Goal: Task Accomplishment & Management: Use online tool/utility

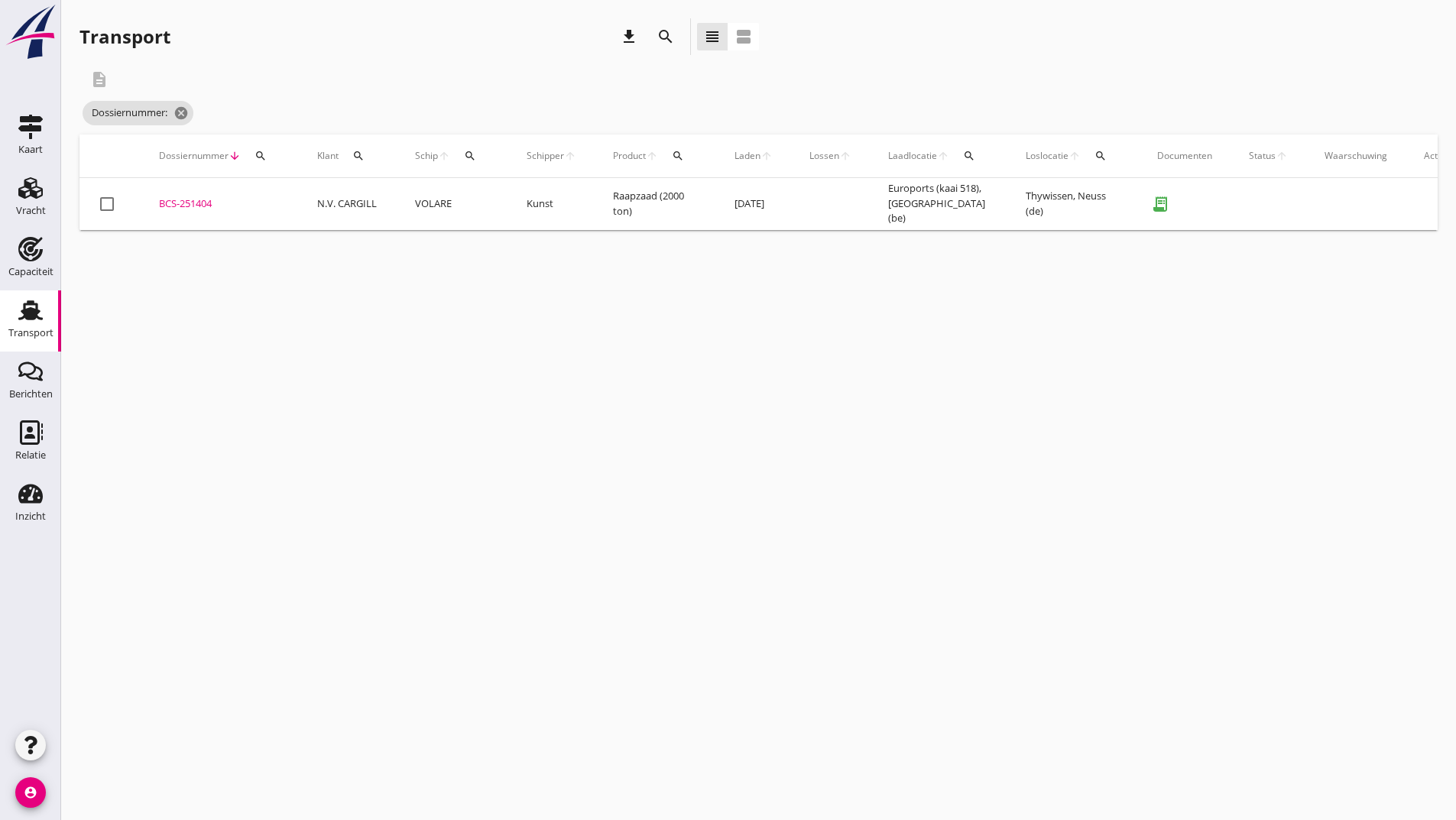
drag, startPoint x: 191, startPoint y: 192, endPoint x: 214, endPoint y: 198, distance: 23.8
click at [193, 195] on td "BCS-251404 upload_file Drop hier uw bestand om het aan het dossier toe te voegen" at bounding box center [220, 204] width 159 height 52
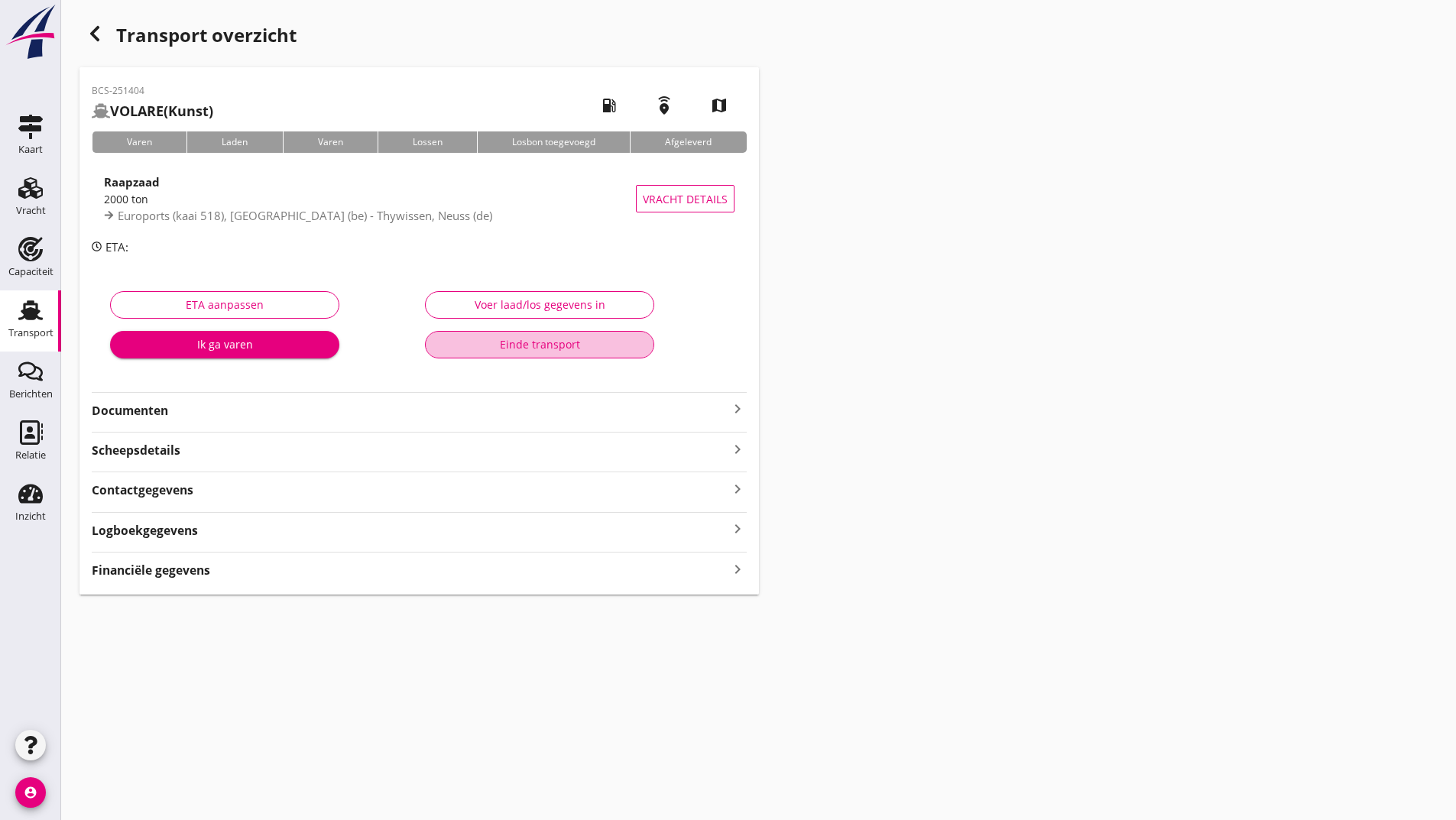
click at [497, 346] on div "Einde transport" at bounding box center [539, 344] width 203 height 16
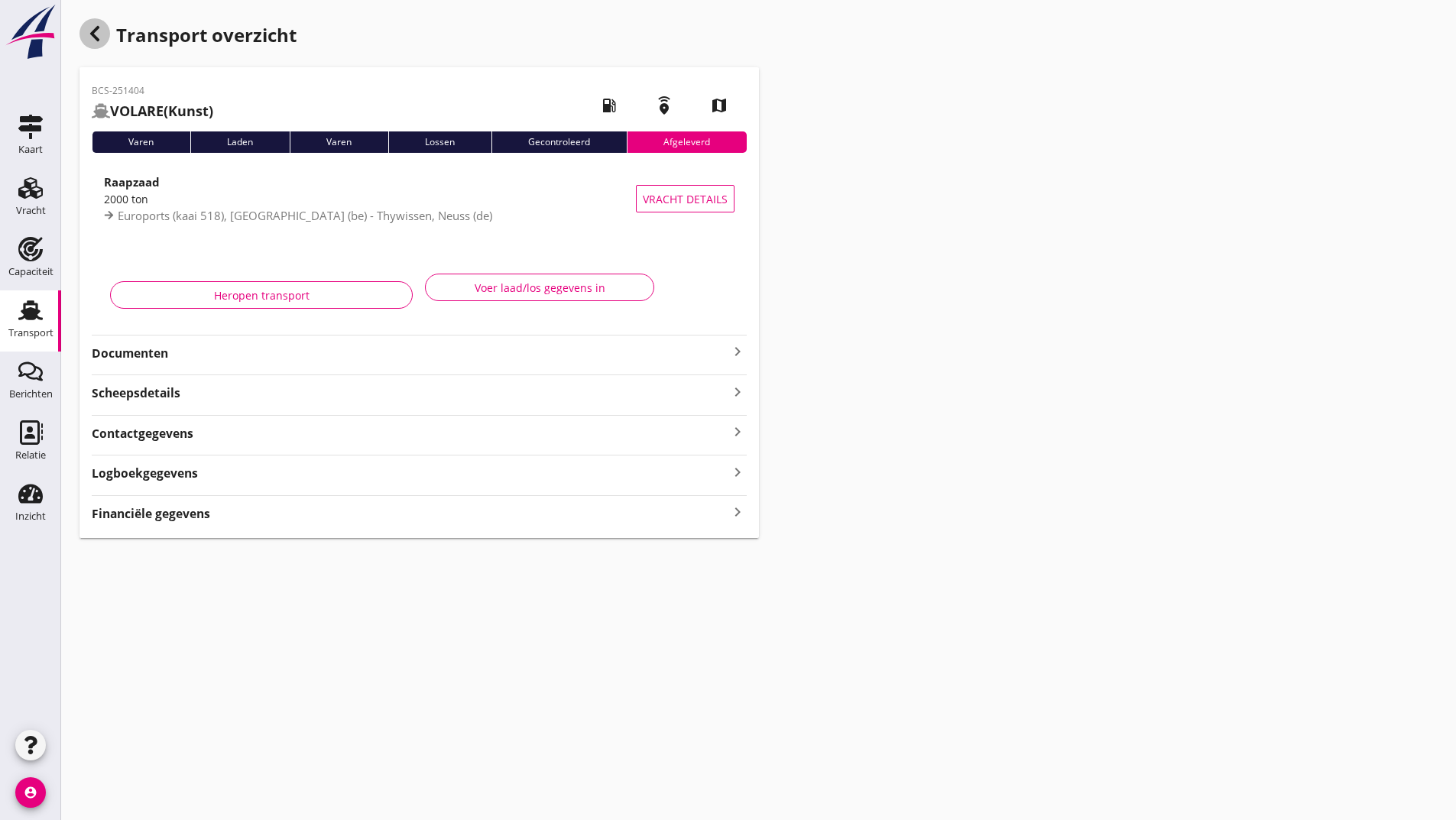
click at [90, 33] on icon "button" at bounding box center [95, 34] width 18 height 18
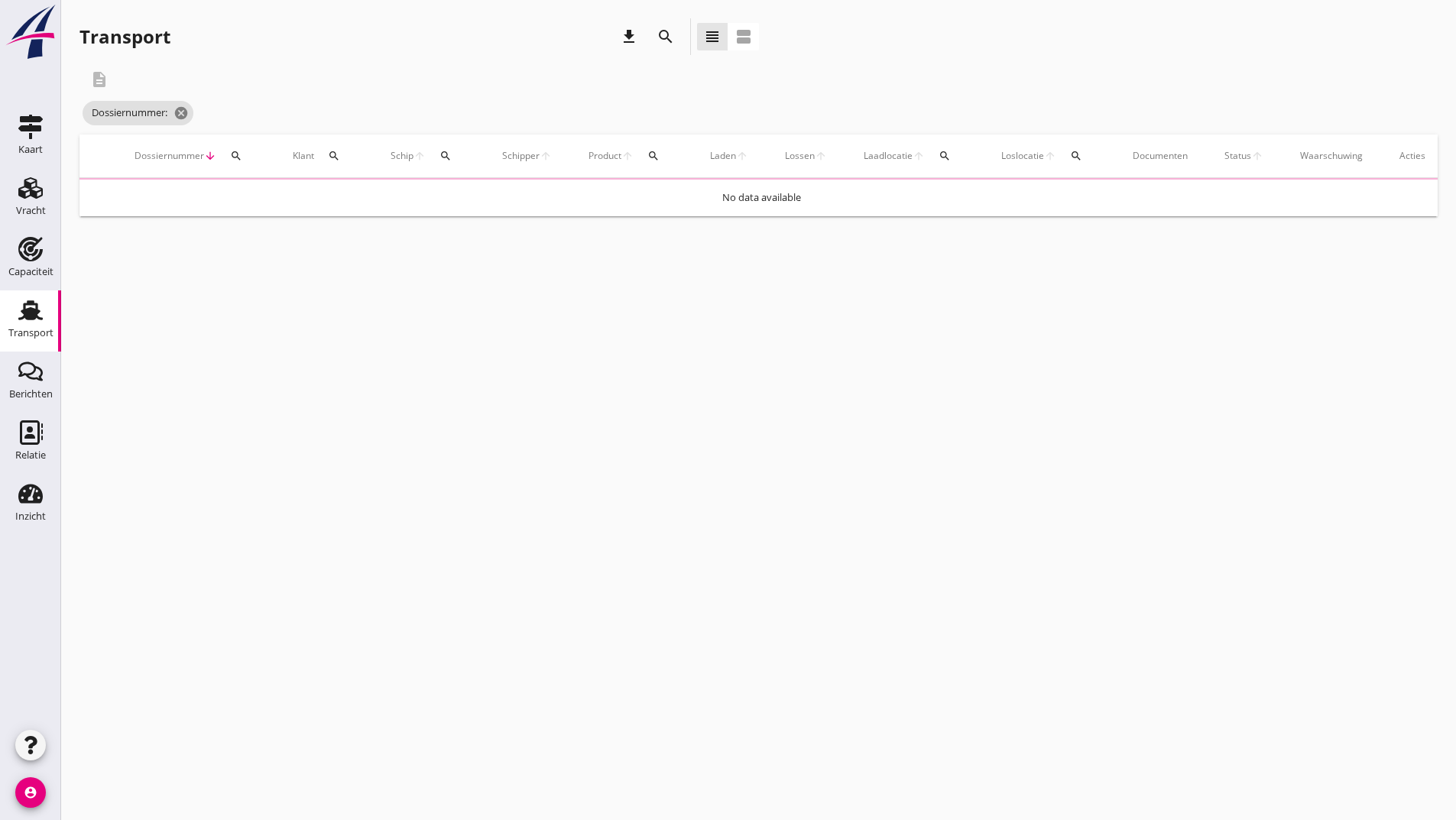
click at [663, 35] on icon "search" at bounding box center [666, 37] width 18 height 18
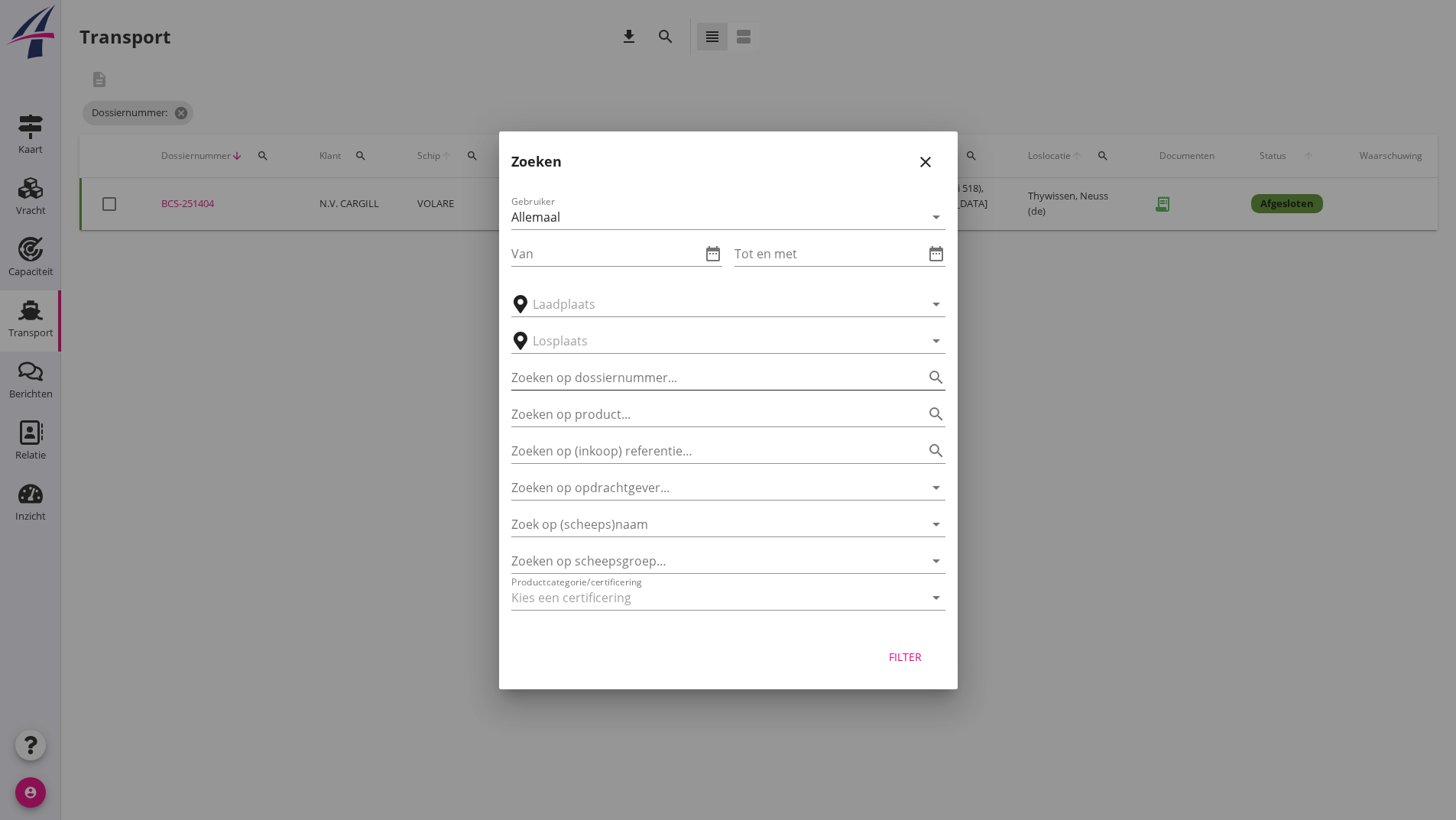
click at [550, 374] on input "Zoeken op dossiernummer..." at bounding box center [707, 377] width 392 height 24
type input "251316"
click at [902, 667] on button "Filter" at bounding box center [906, 657] width 67 height 28
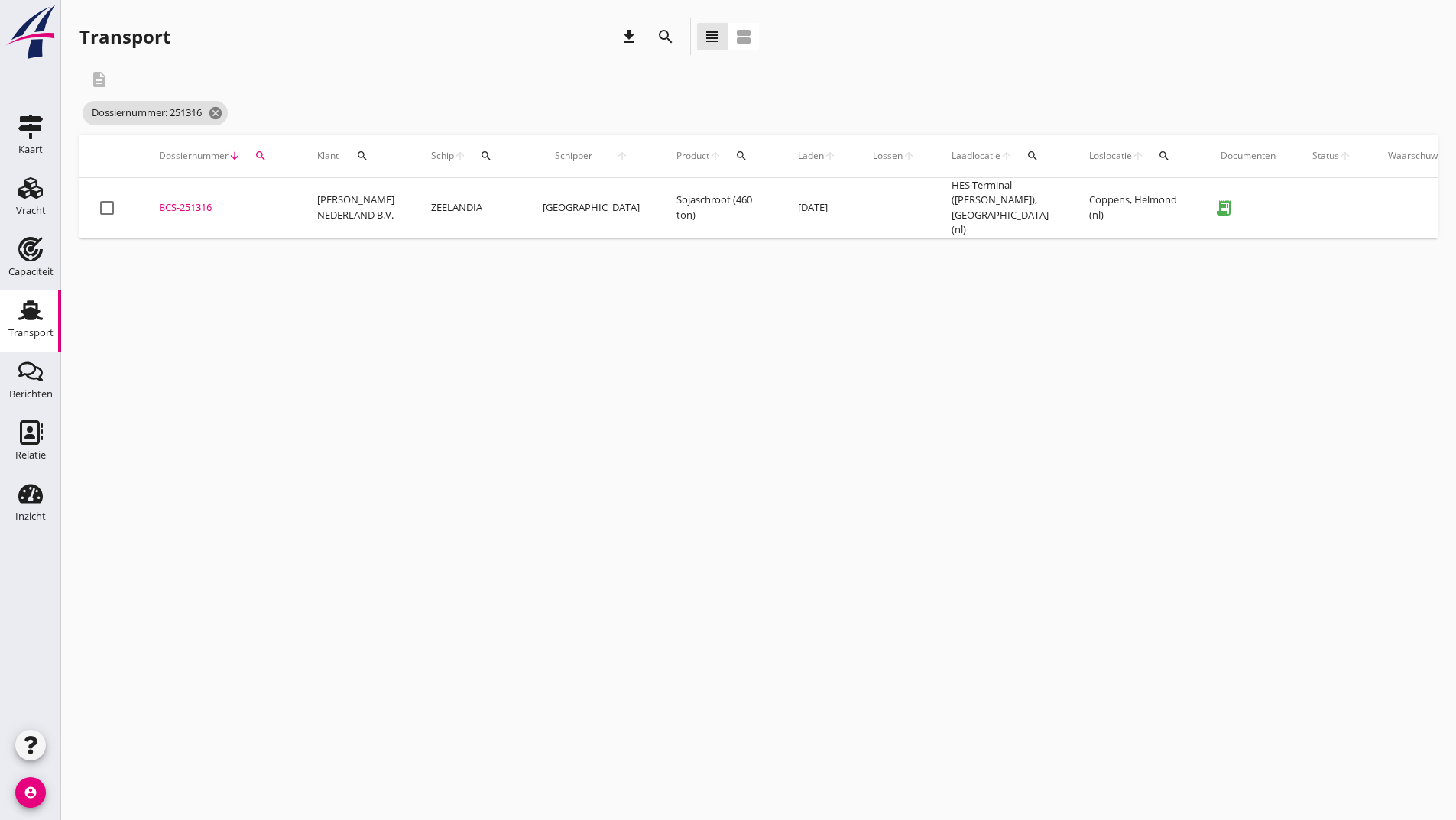
click at [192, 200] on div "BCS-251316" at bounding box center [220, 208] width 122 height 15
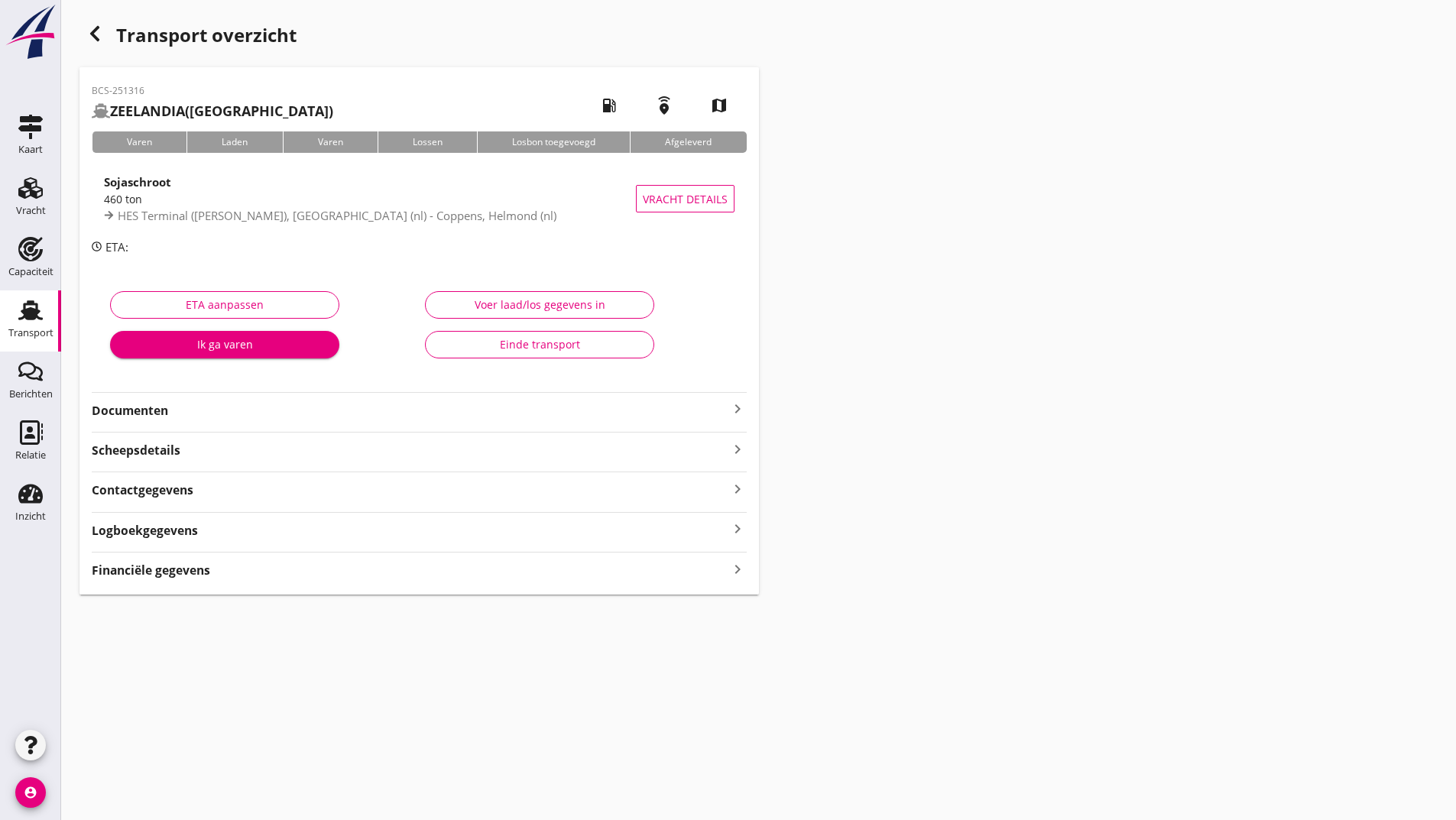
click at [487, 345] on div "Einde transport" at bounding box center [539, 344] width 203 height 16
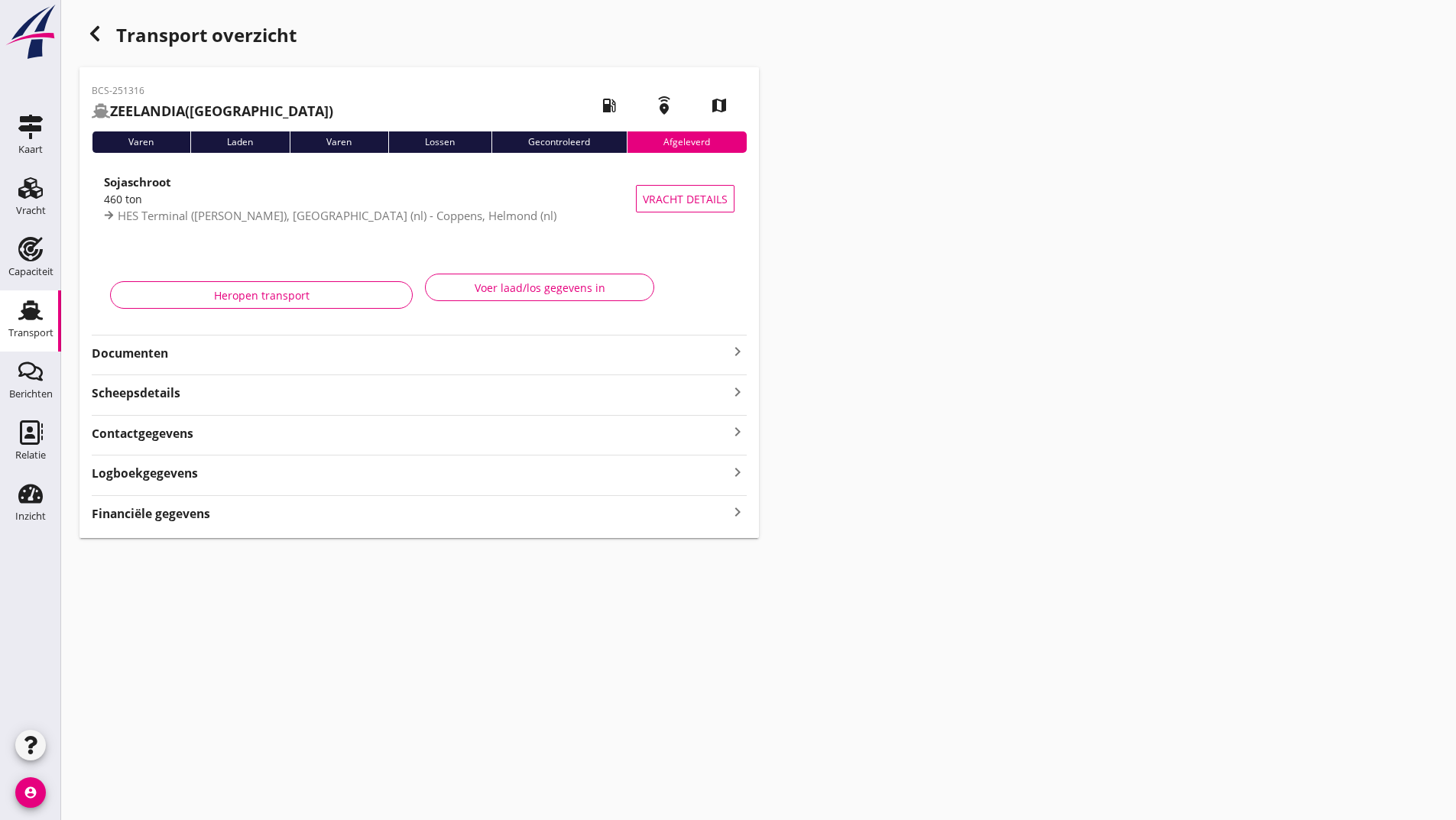
click at [92, 36] on icon "button" at bounding box center [95, 34] width 18 height 18
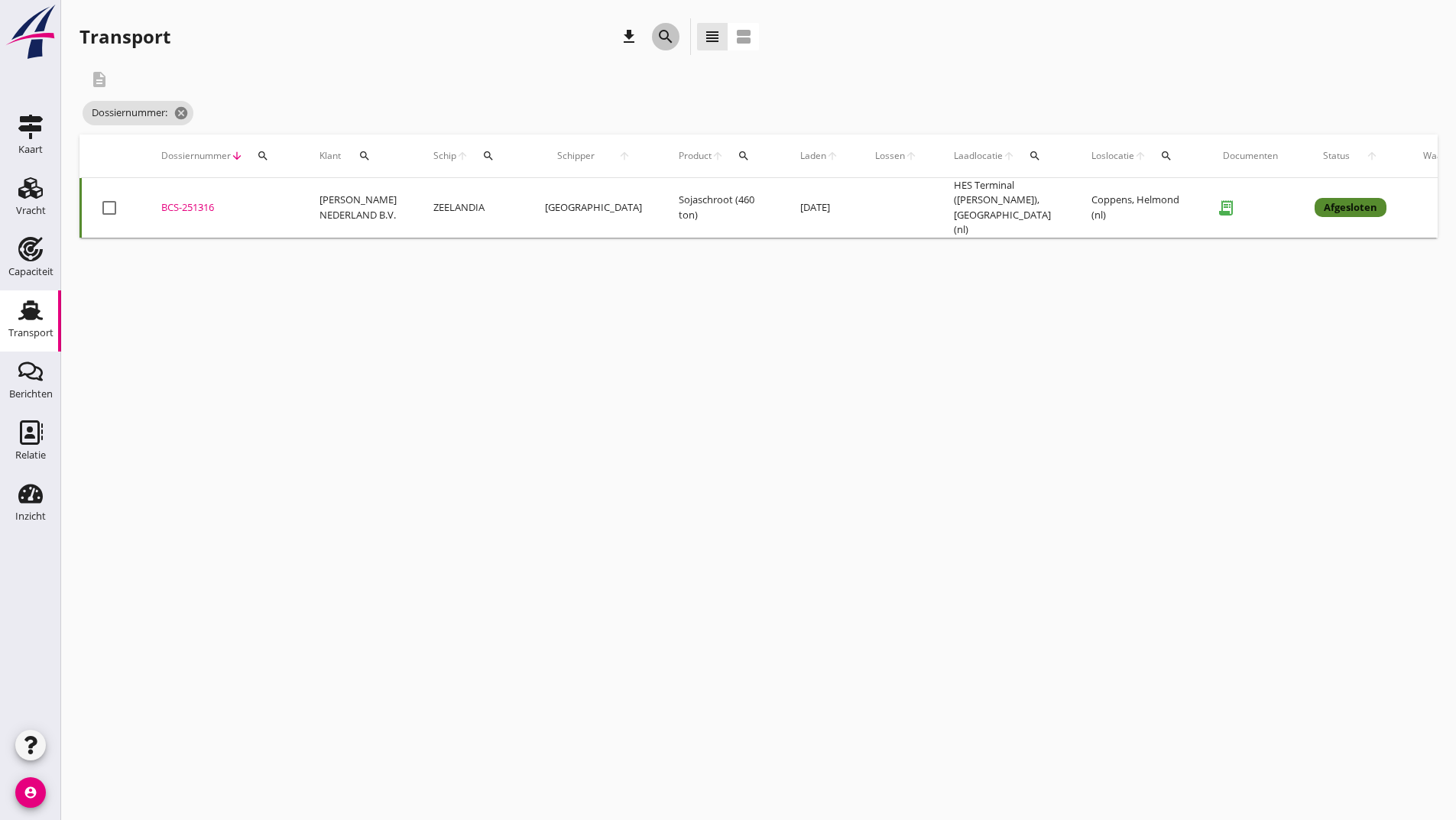
drag, startPoint x: 664, startPoint y: 30, endPoint x: 659, endPoint y: 43, distance: 13.9
click at [663, 34] on icon "search" at bounding box center [666, 37] width 18 height 18
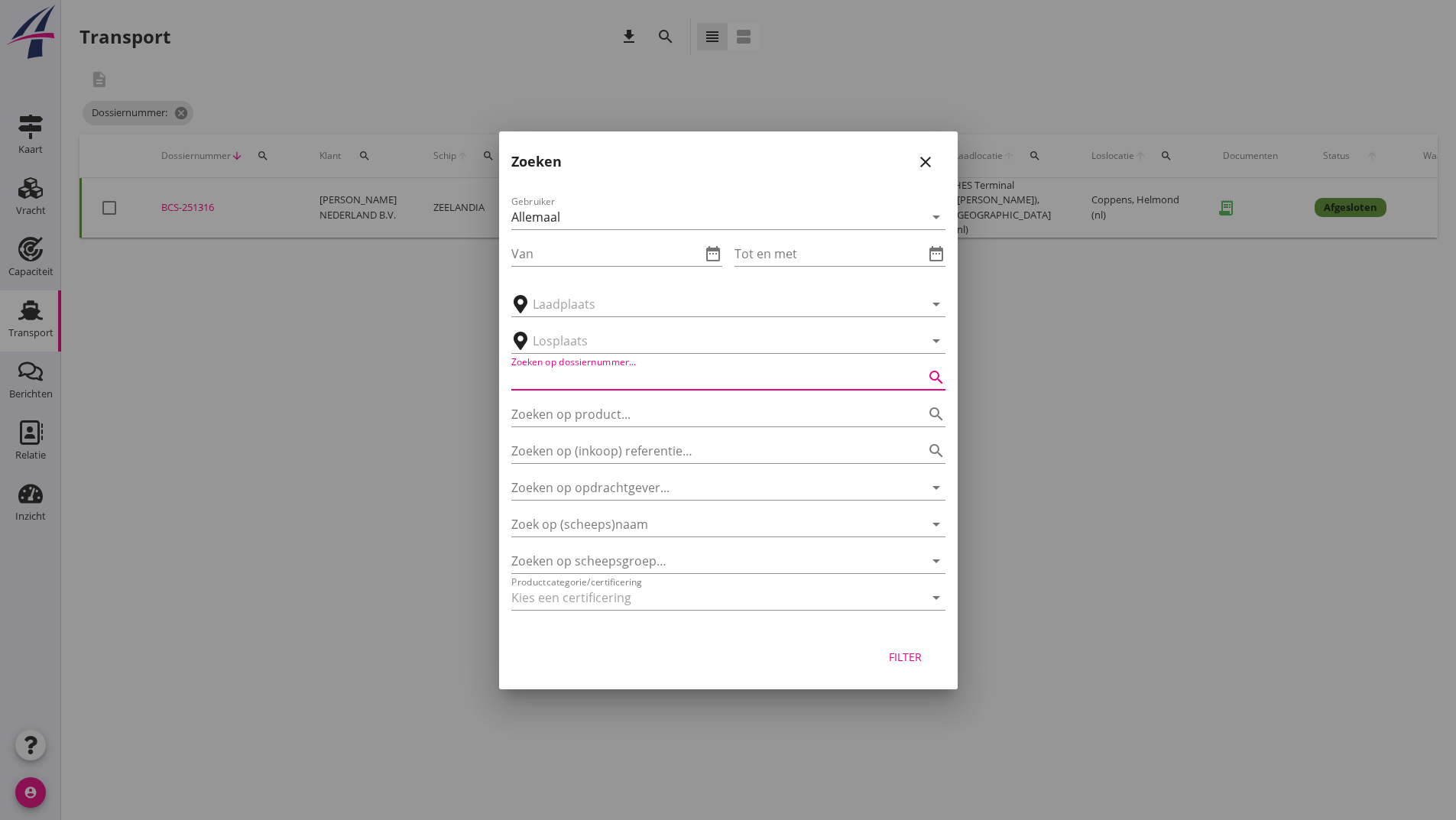
click at [582, 381] on input "Zoeken op dossiernummer..." at bounding box center [707, 377] width 392 height 24
type input "251366"
click at [901, 666] on button "Filter" at bounding box center [906, 657] width 67 height 28
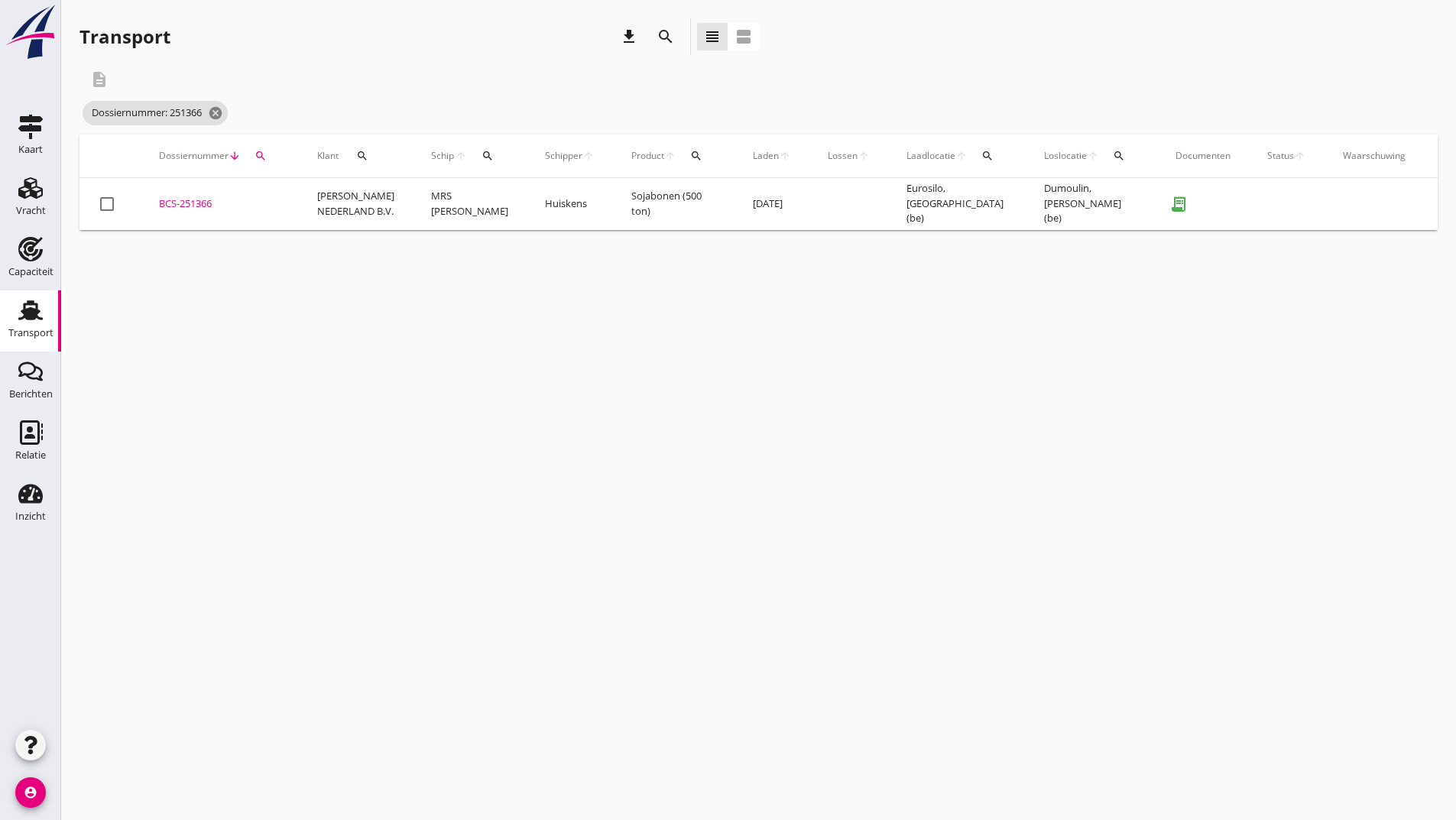
click at [195, 196] on div "BCS-251366" at bounding box center [220, 204] width 122 height 15
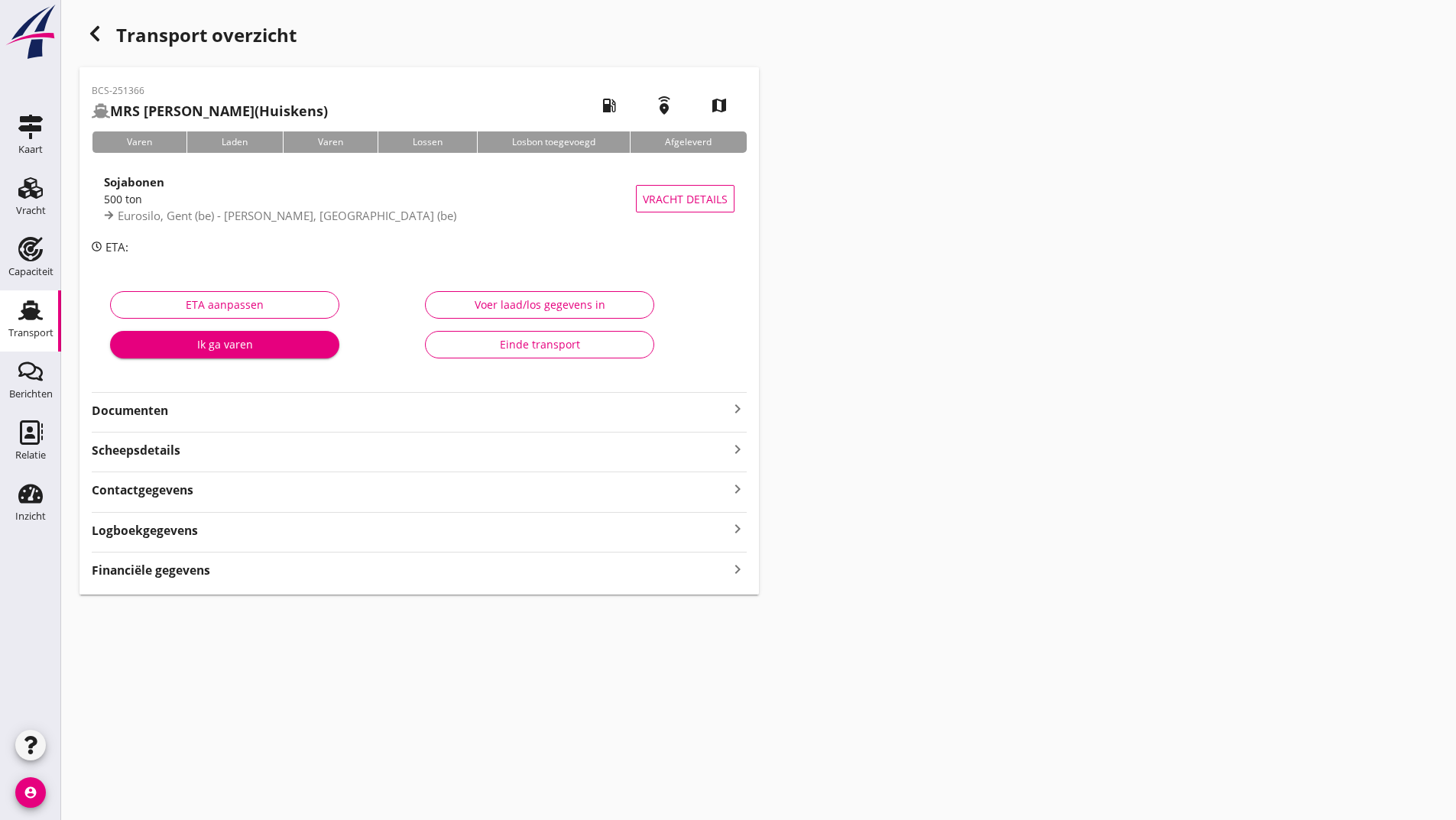
click at [484, 347] on div "Einde transport" at bounding box center [539, 344] width 203 height 16
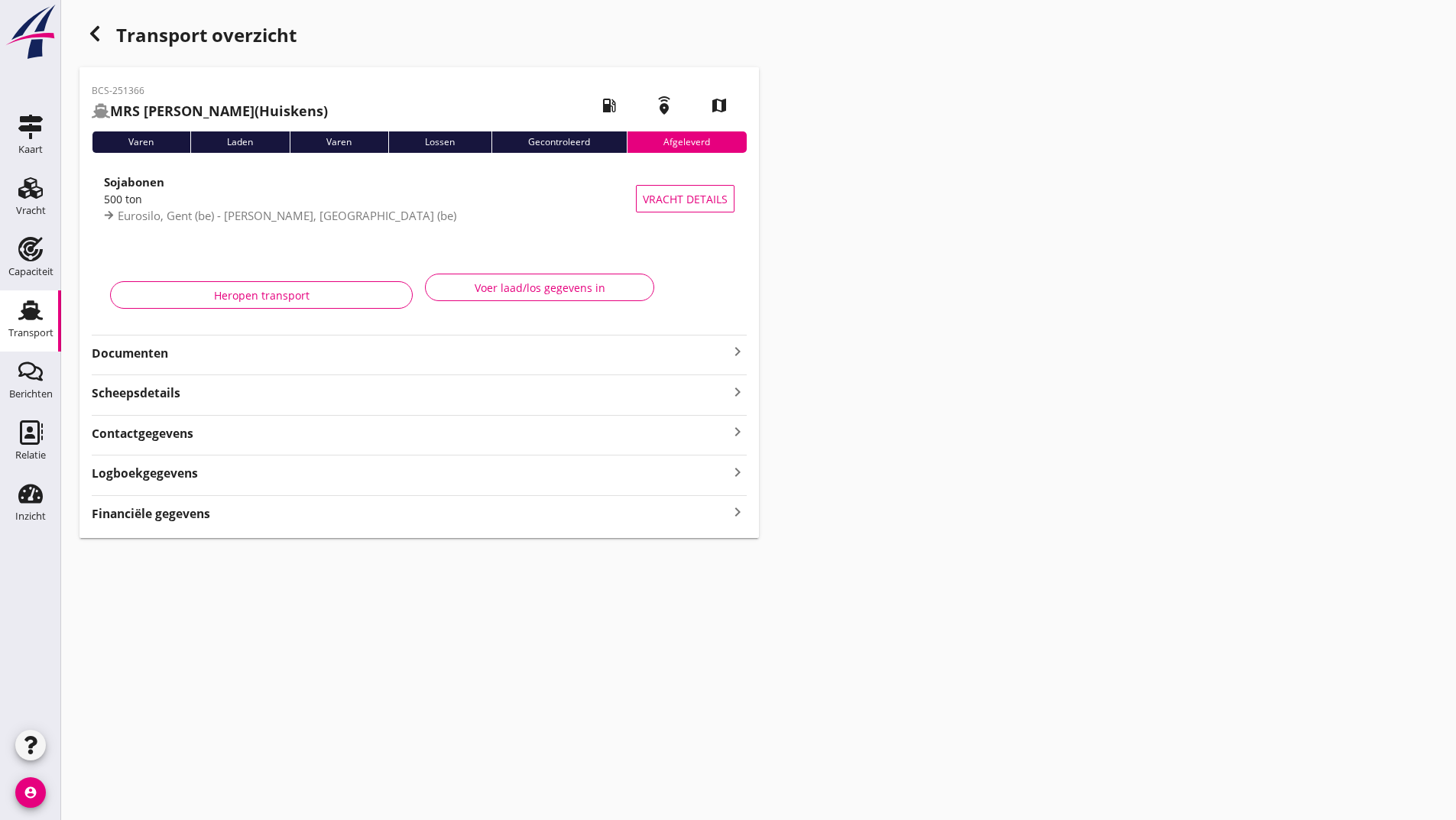
click at [99, 32] on div "button" at bounding box center [95, 34] width 30 height 30
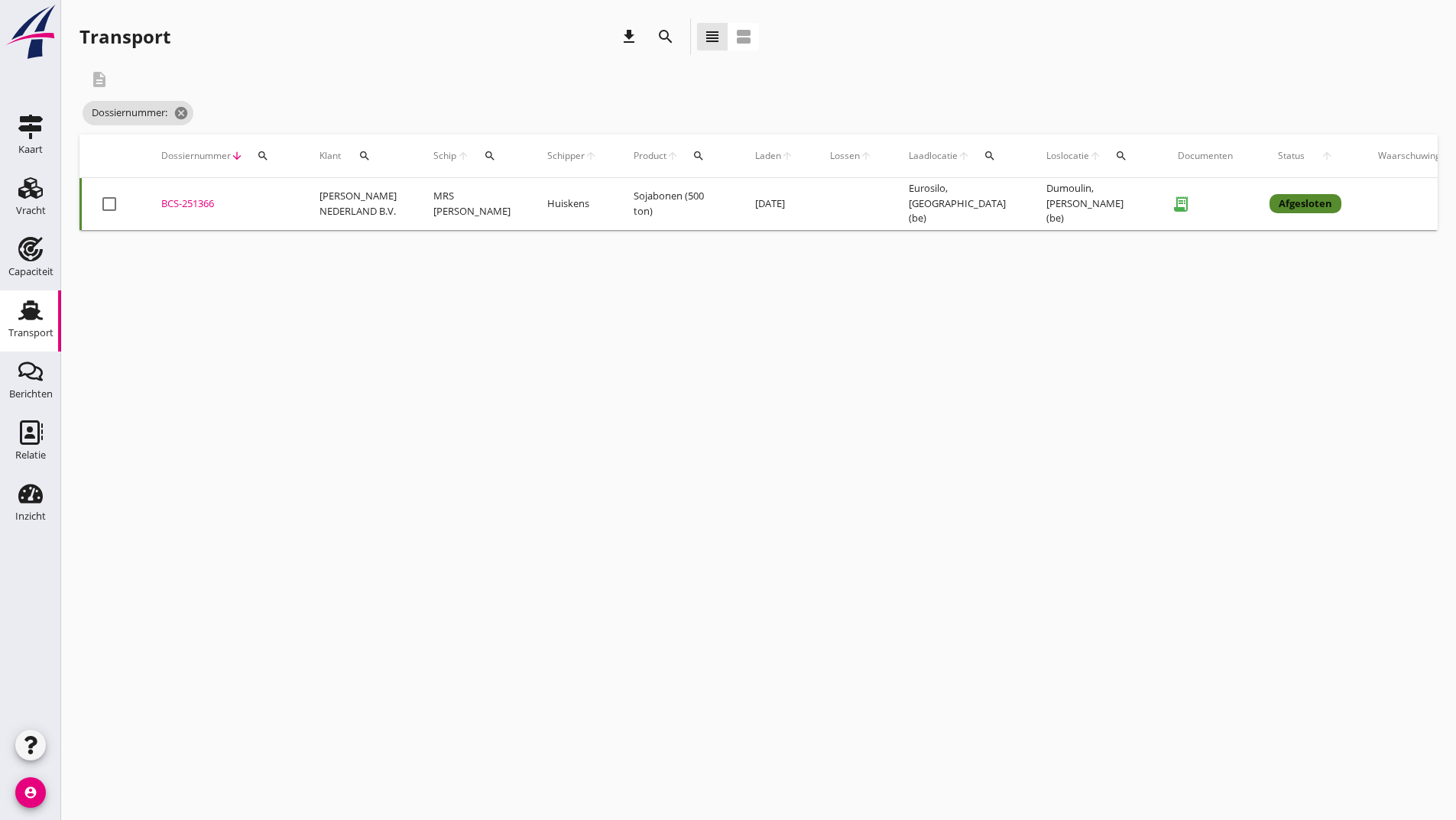
click at [661, 29] on button "search" at bounding box center [665, 36] width 28 height 28
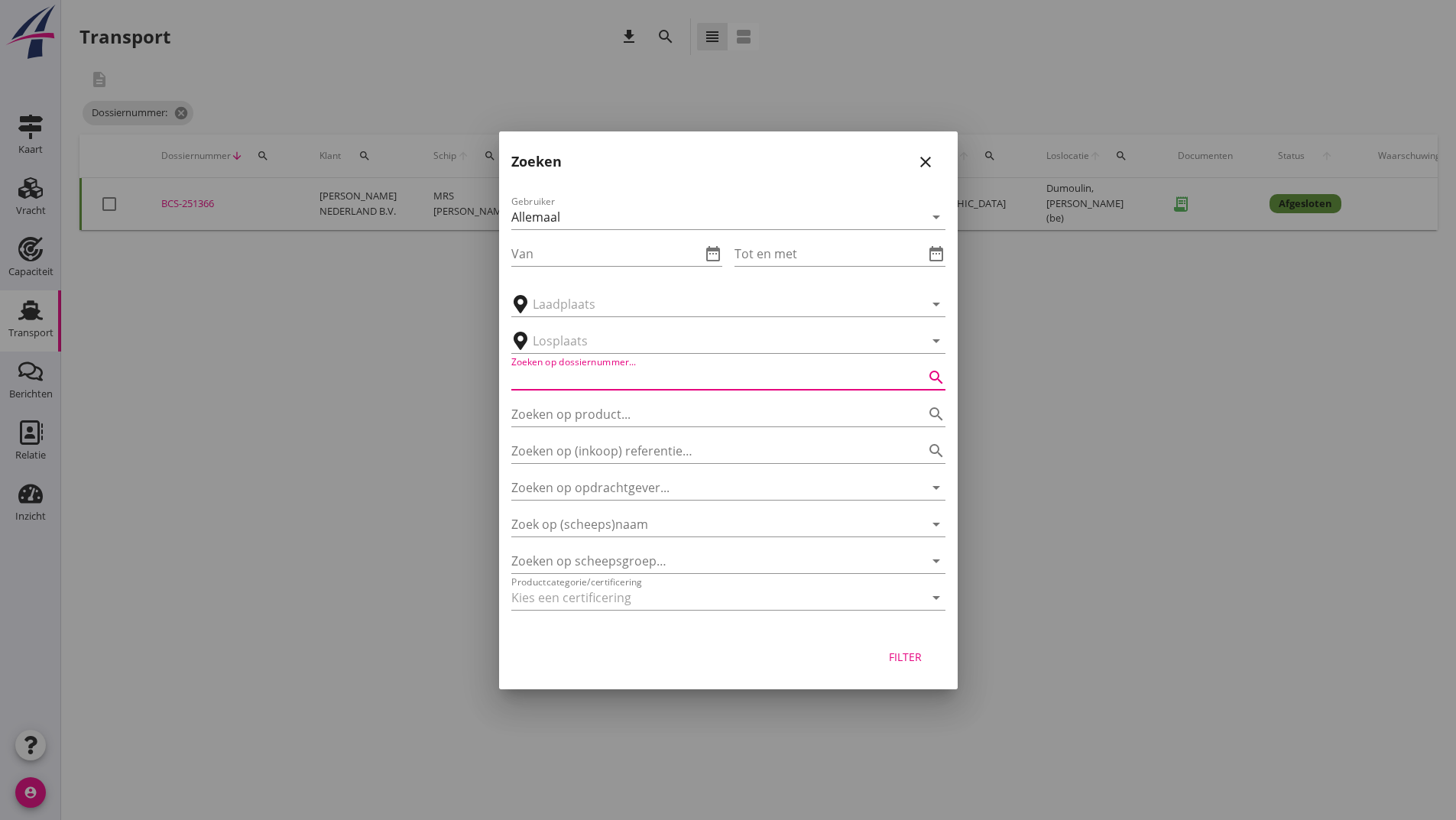
click at [558, 376] on input "Zoeken op dossiernummer..." at bounding box center [707, 377] width 392 height 24
type input "251398"
click at [891, 652] on div "Filter" at bounding box center [906, 657] width 43 height 16
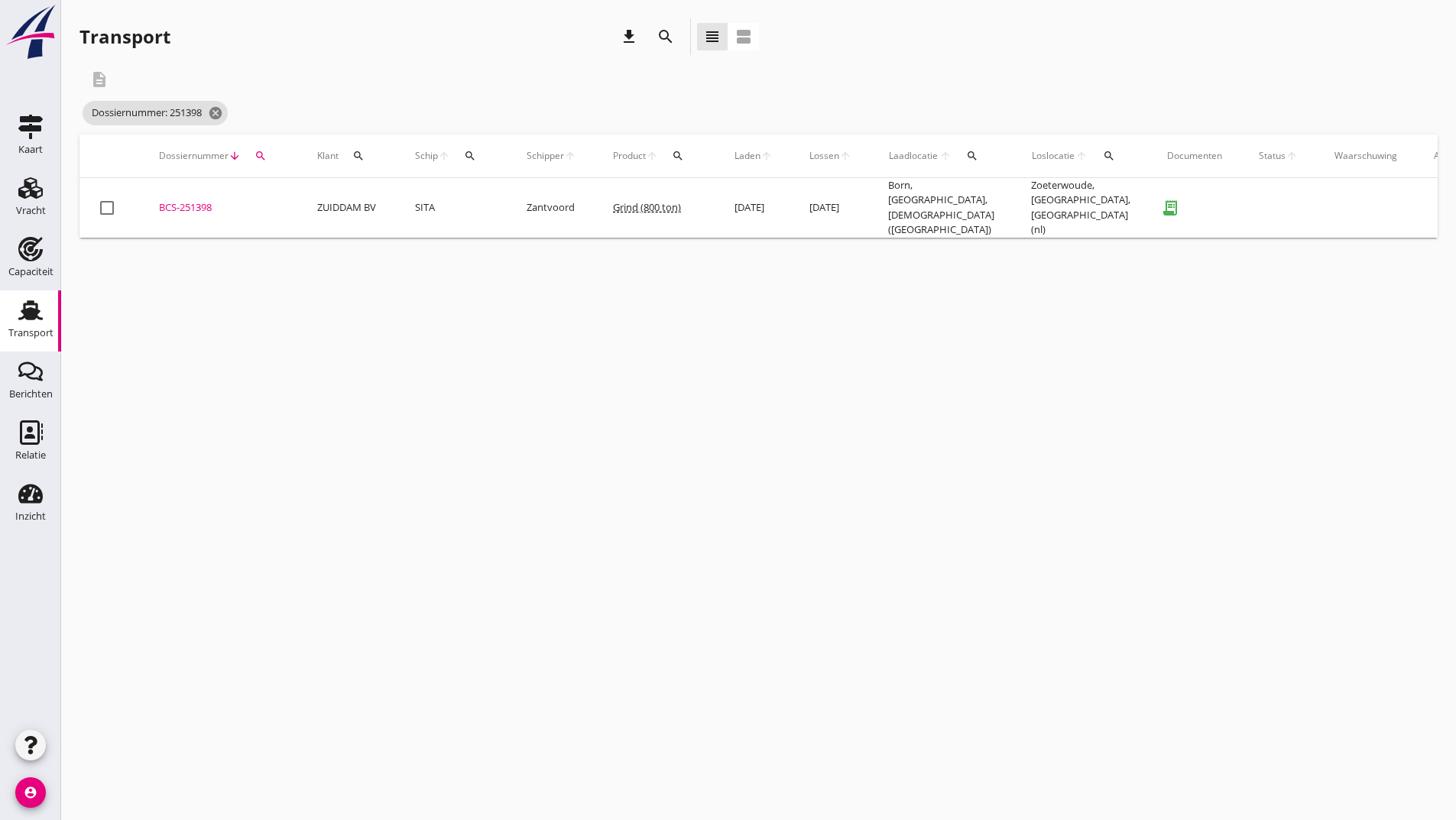
click at [208, 206] on div "BCS-251398" at bounding box center [220, 208] width 122 height 15
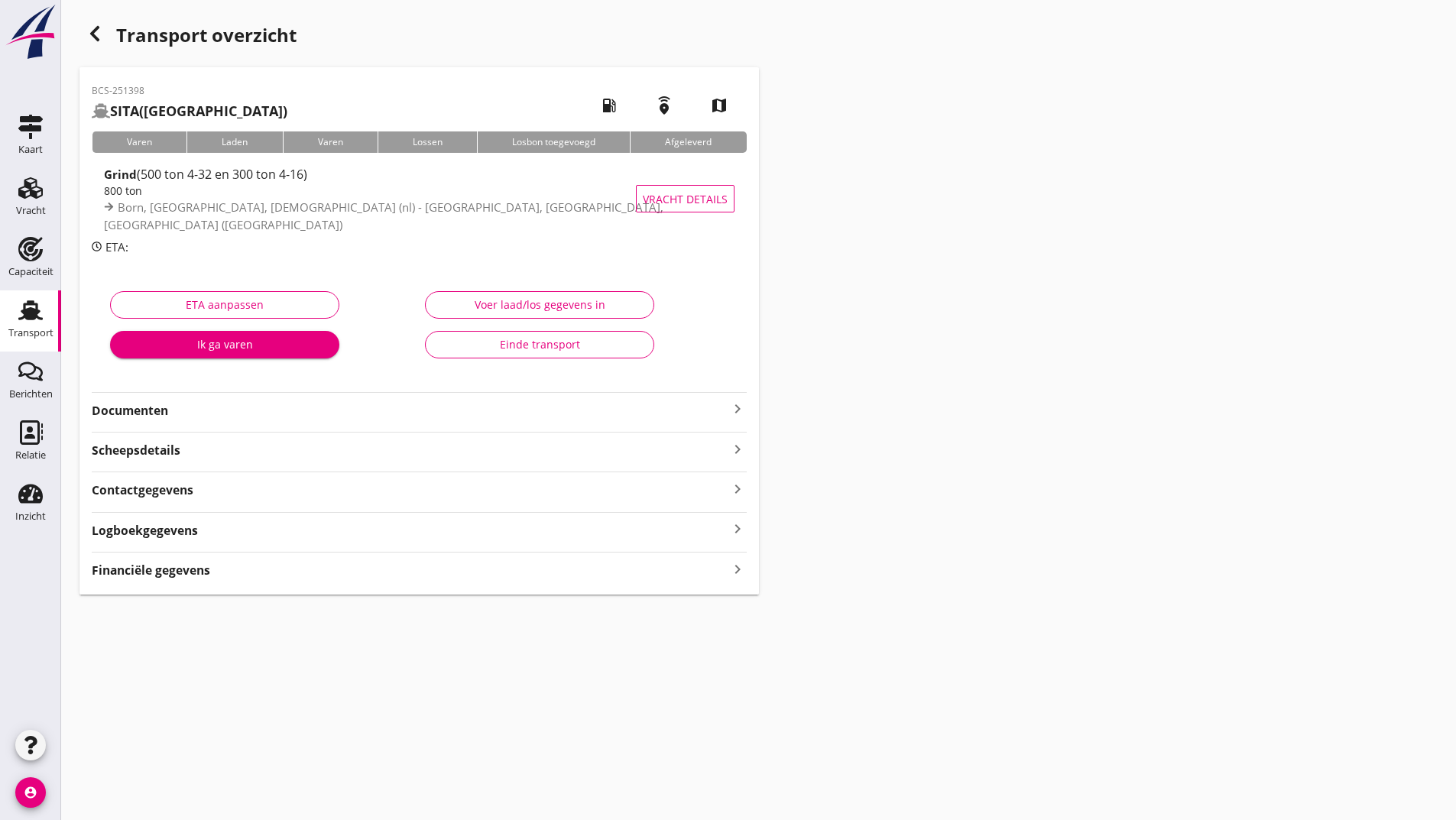
click at [498, 350] on div "Einde transport" at bounding box center [539, 344] width 203 height 16
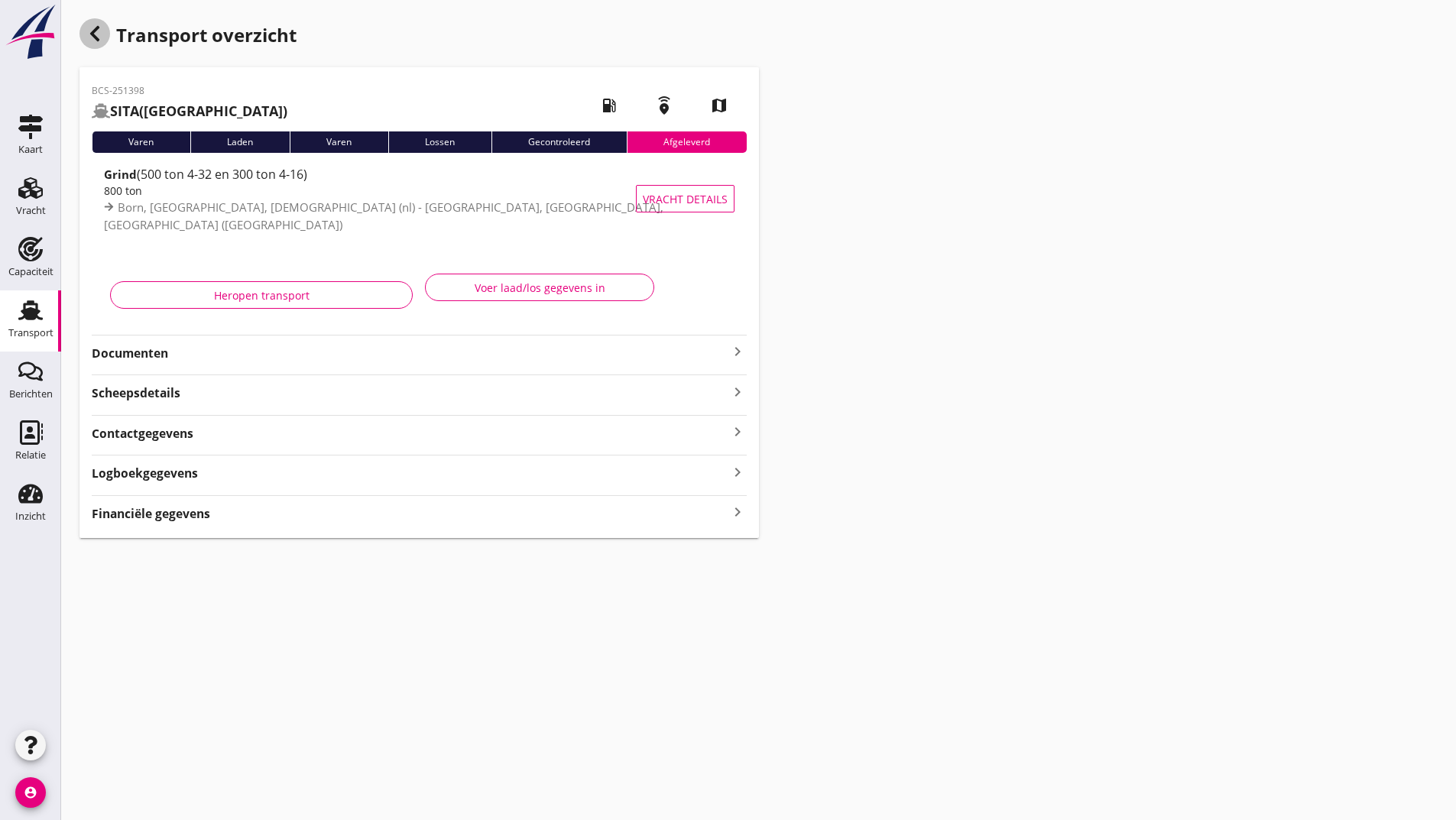
click at [103, 34] on icon "button" at bounding box center [95, 34] width 18 height 18
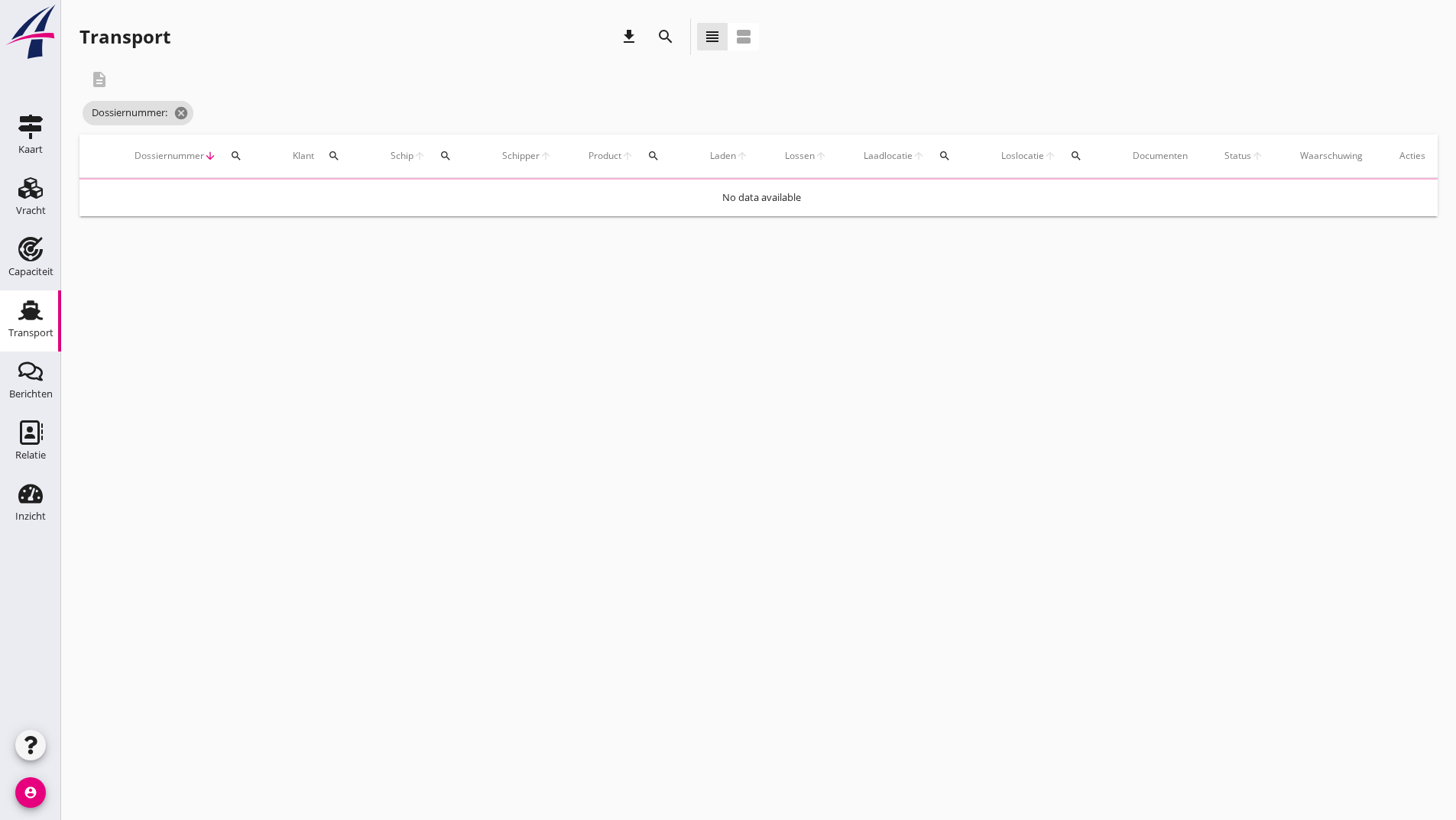
click at [663, 31] on icon "search" at bounding box center [666, 37] width 18 height 18
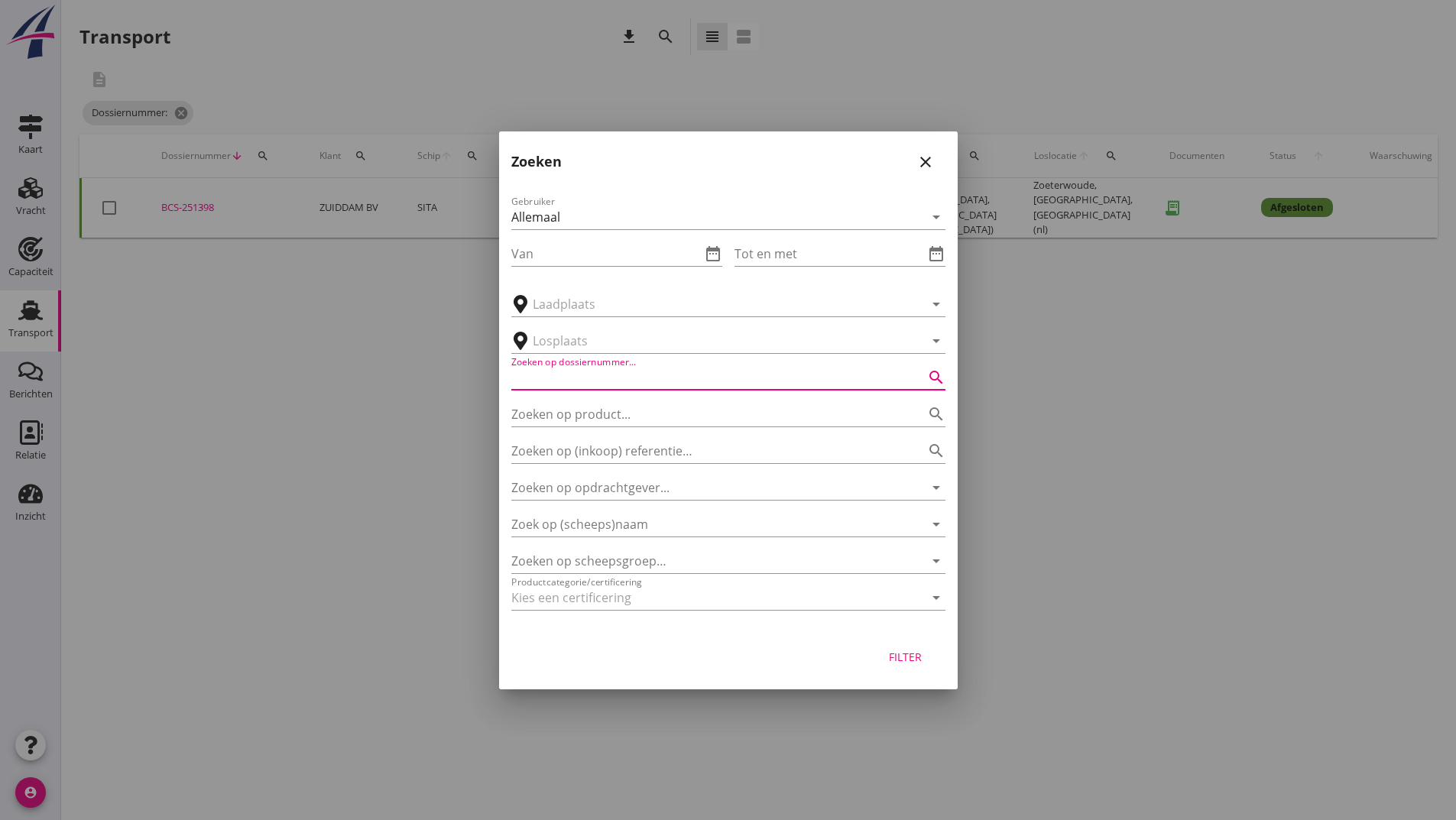
click at [587, 387] on input "Zoeken op dossiernummer..." at bounding box center [707, 377] width 392 height 24
type input "251393"
click at [913, 658] on div "Filter" at bounding box center [906, 657] width 43 height 16
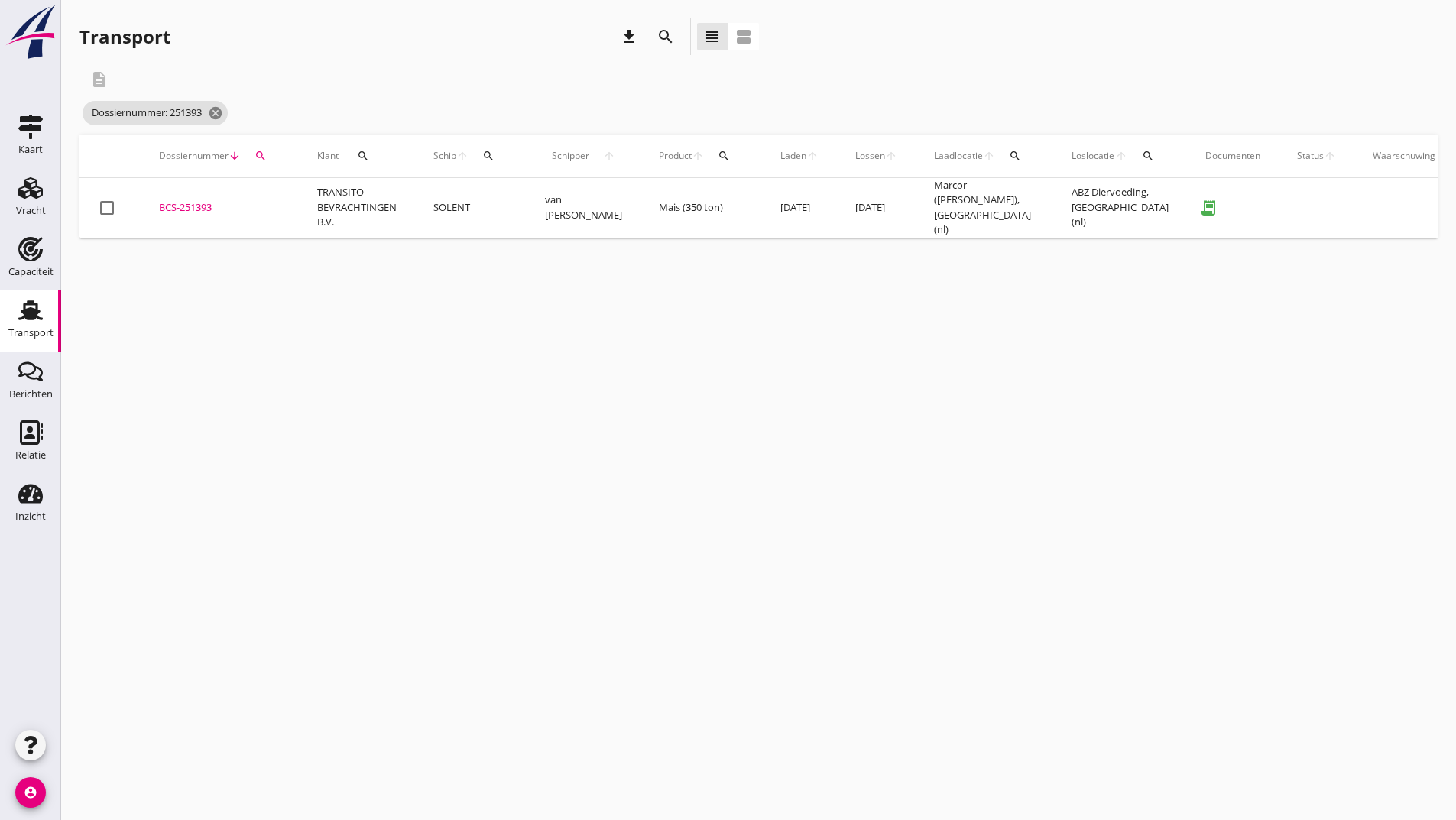
drag, startPoint x: 204, startPoint y: 204, endPoint x: 255, endPoint y: 263, distance: 78.0
click at [205, 204] on div "BCS-251393" at bounding box center [220, 208] width 122 height 15
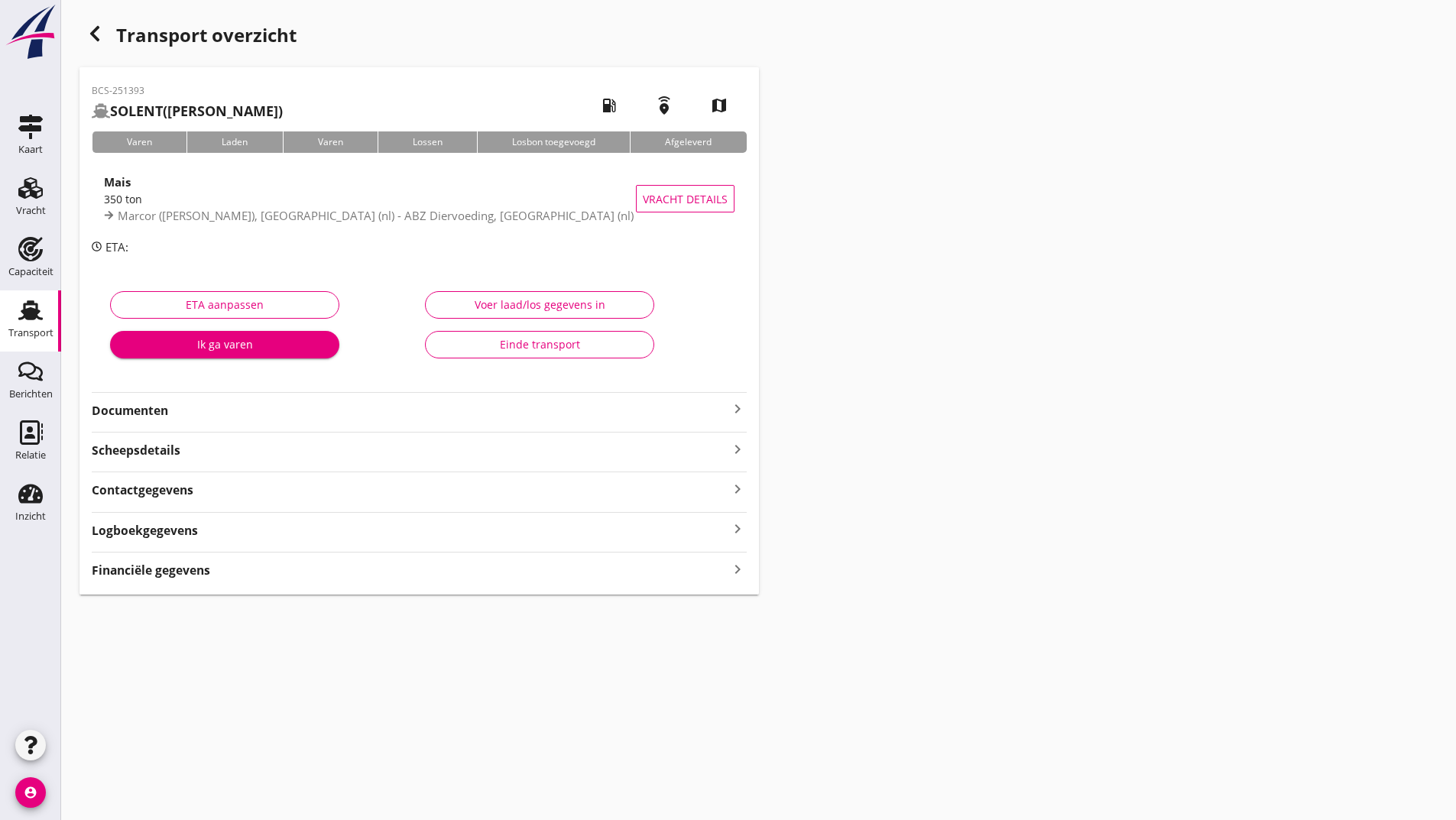
click at [461, 358] on div "Voer laad/los gegevens in Einde transport" at bounding box center [576, 329] width 315 height 96
click at [486, 352] on button "Einde transport" at bounding box center [539, 345] width 229 height 28
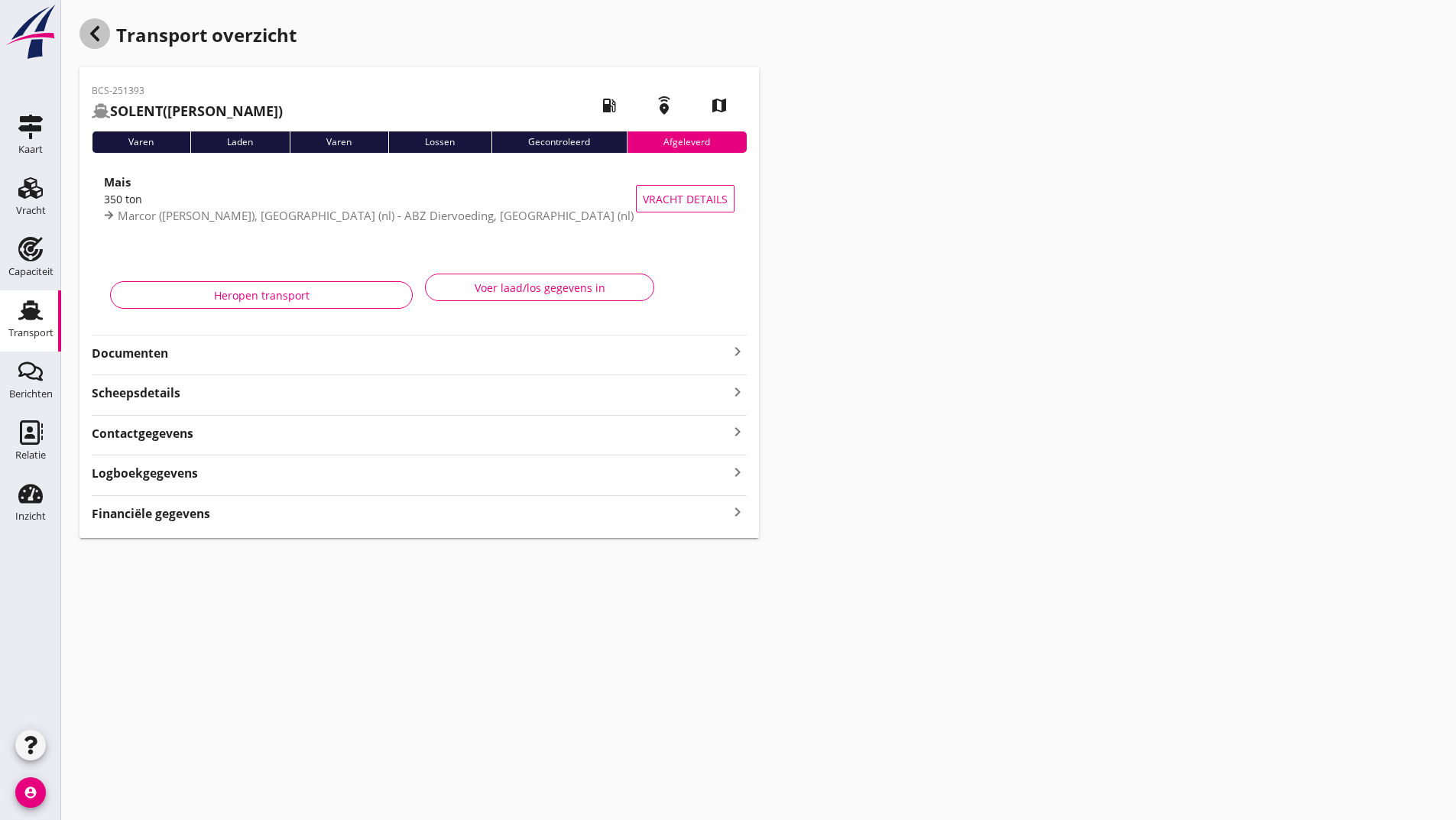
click at [99, 34] on icon "button" at bounding box center [95, 34] width 18 height 18
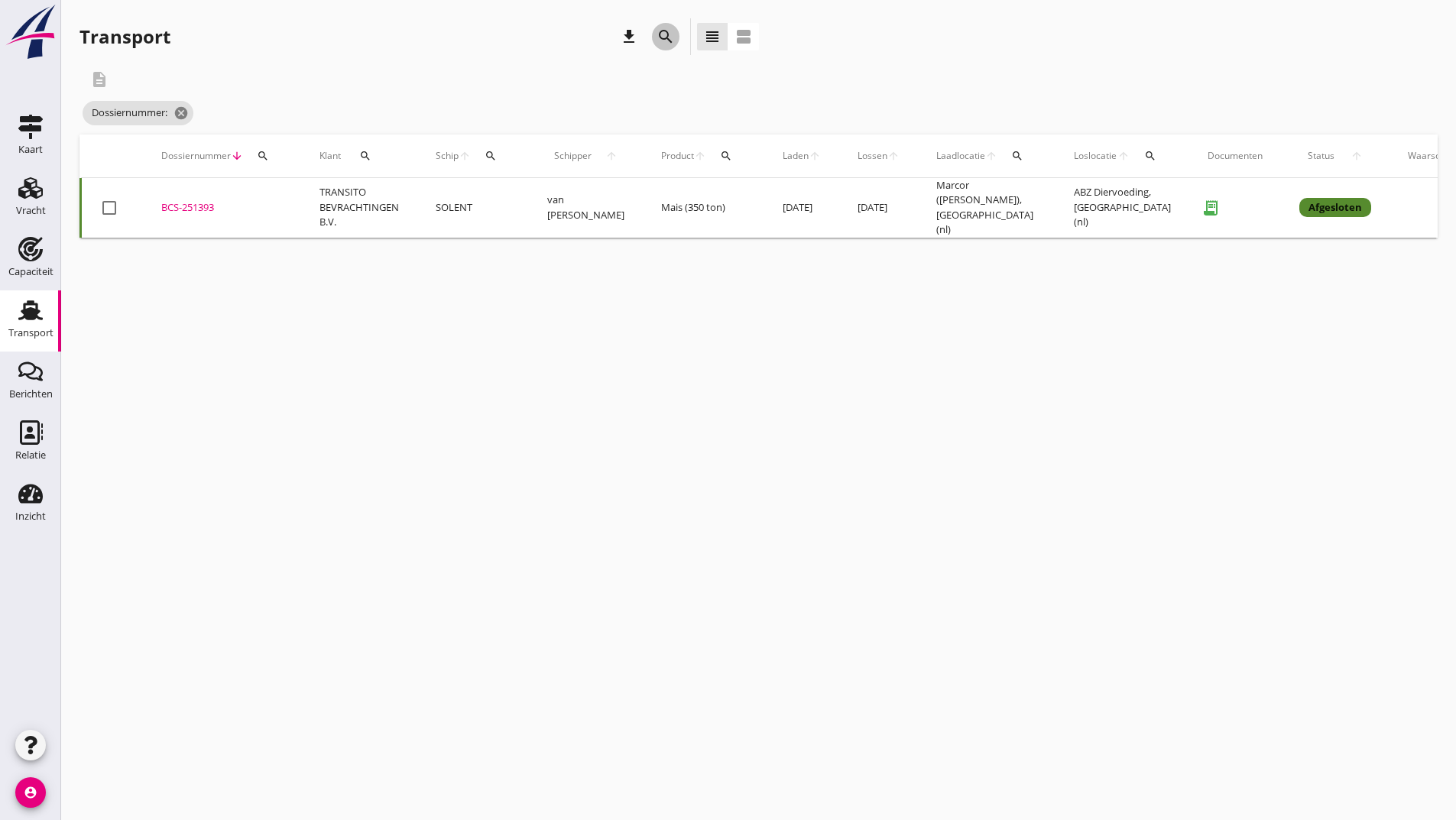
drag, startPoint x: 667, startPoint y: 26, endPoint x: 663, endPoint y: 38, distance: 12.6
click at [665, 33] on button "search" at bounding box center [665, 36] width 28 height 28
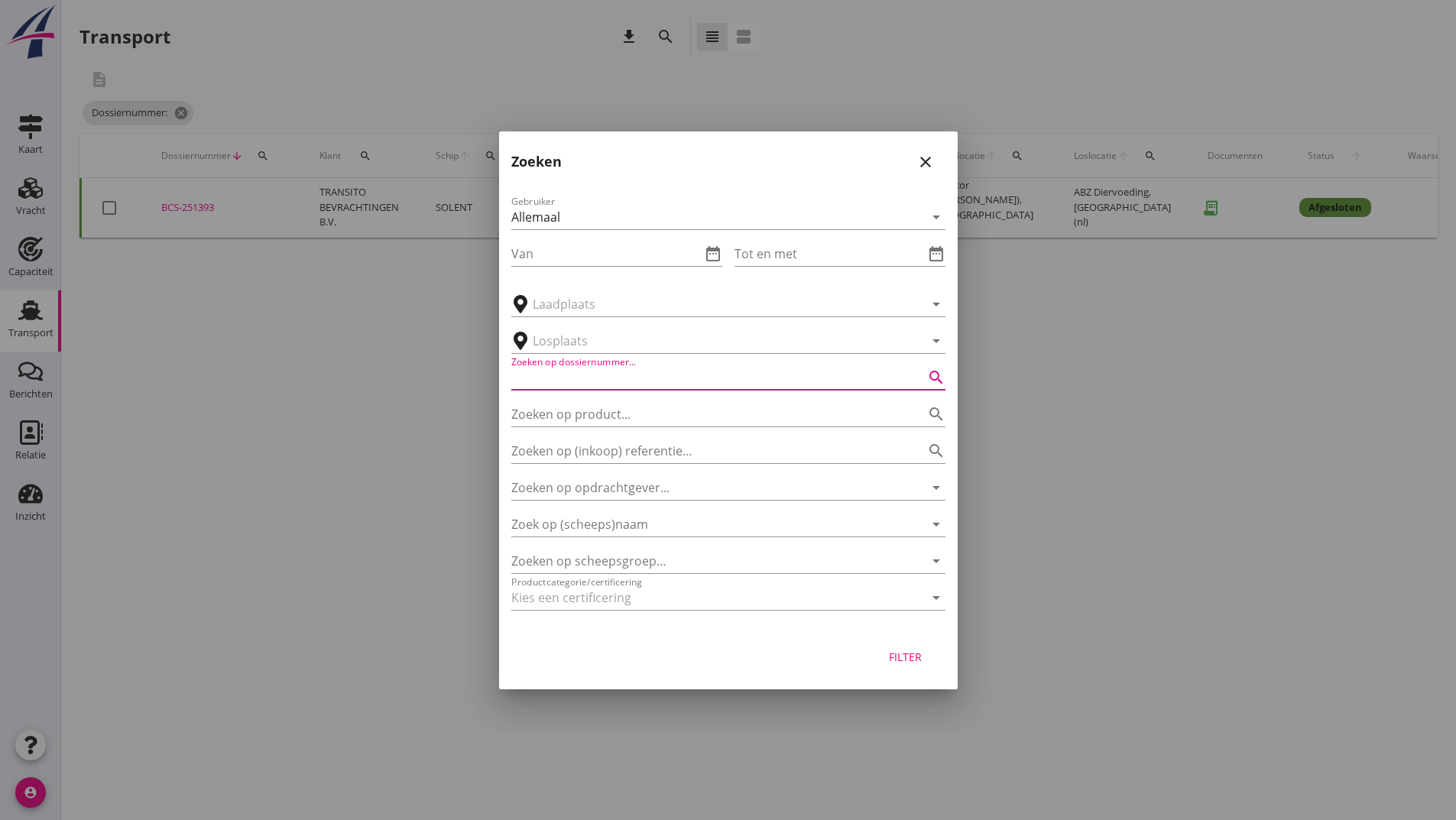
click at [577, 366] on input "Zoeken op dossiernummer..." at bounding box center [707, 377] width 392 height 24
type input "251360"
click at [889, 657] on div "Filter" at bounding box center [906, 657] width 43 height 16
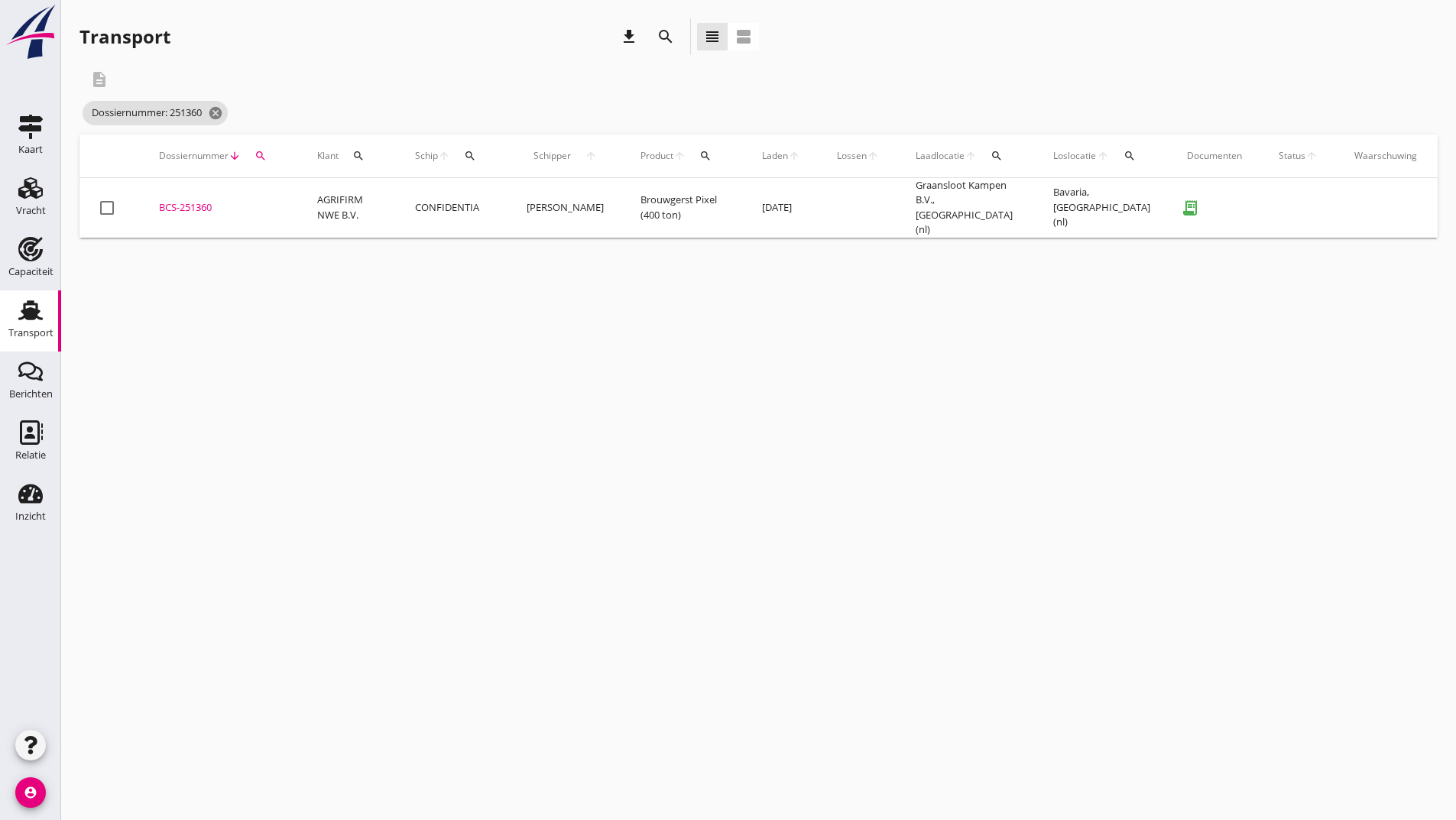
click at [189, 208] on div "BCS-251360" at bounding box center [220, 208] width 122 height 15
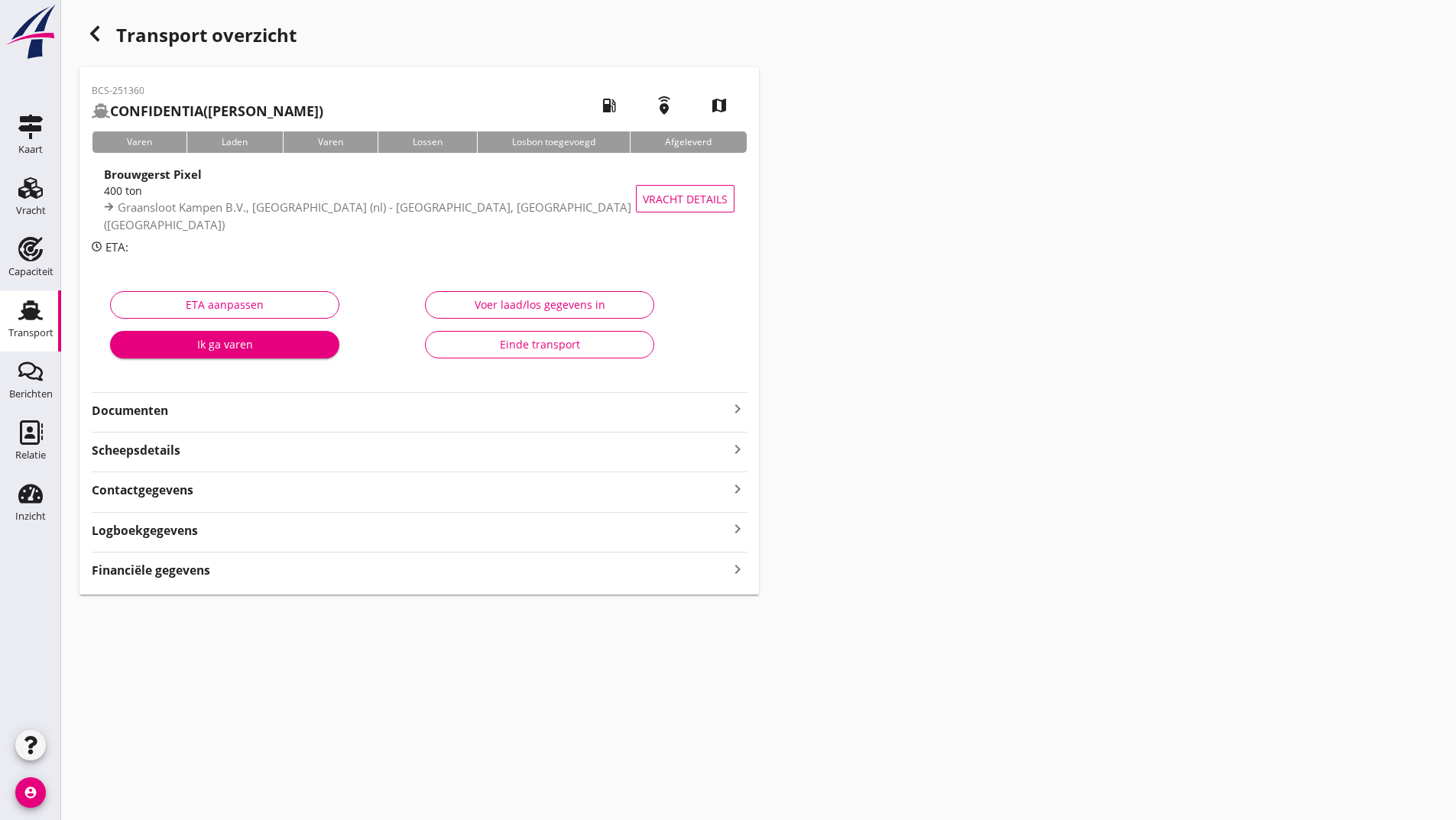
click at [455, 340] on div "Einde transport" at bounding box center [539, 344] width 203 height 16
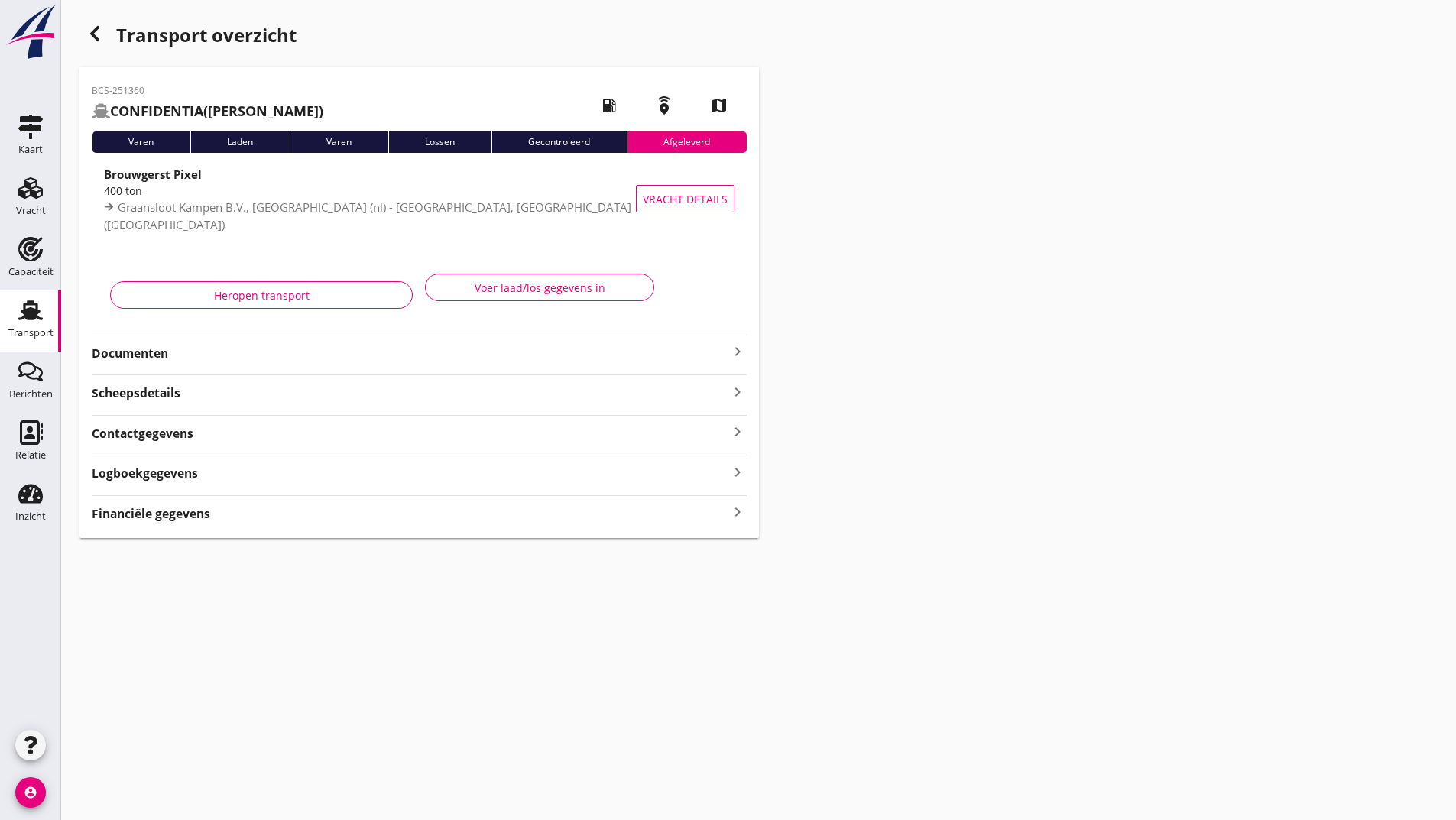
click at [95, 35] on use "button" at bounding box center [95, 34] width 9 height 15
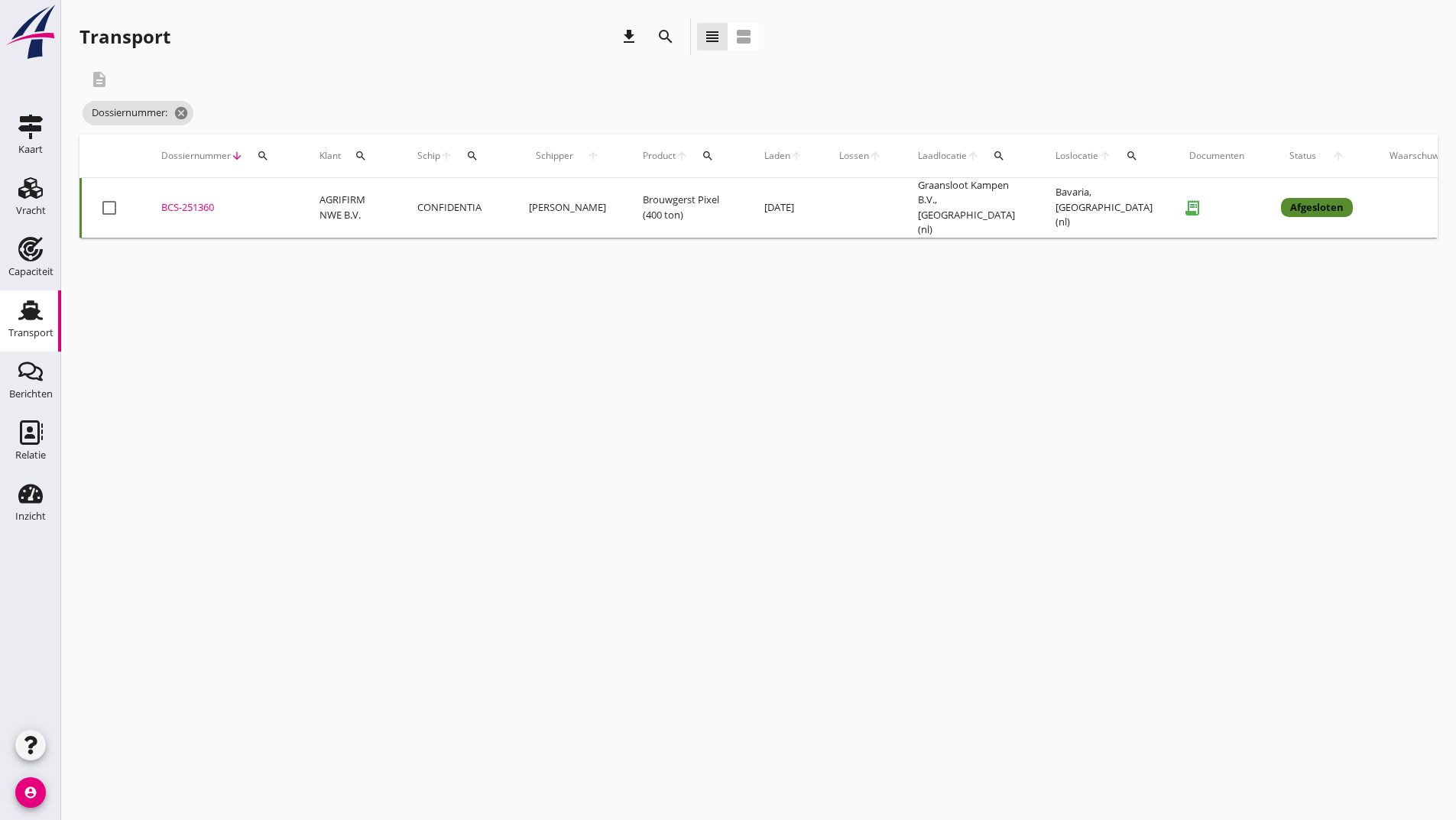
click at [661, 39] on icon "search" at bounding box center [666, 37] width 18 height 18
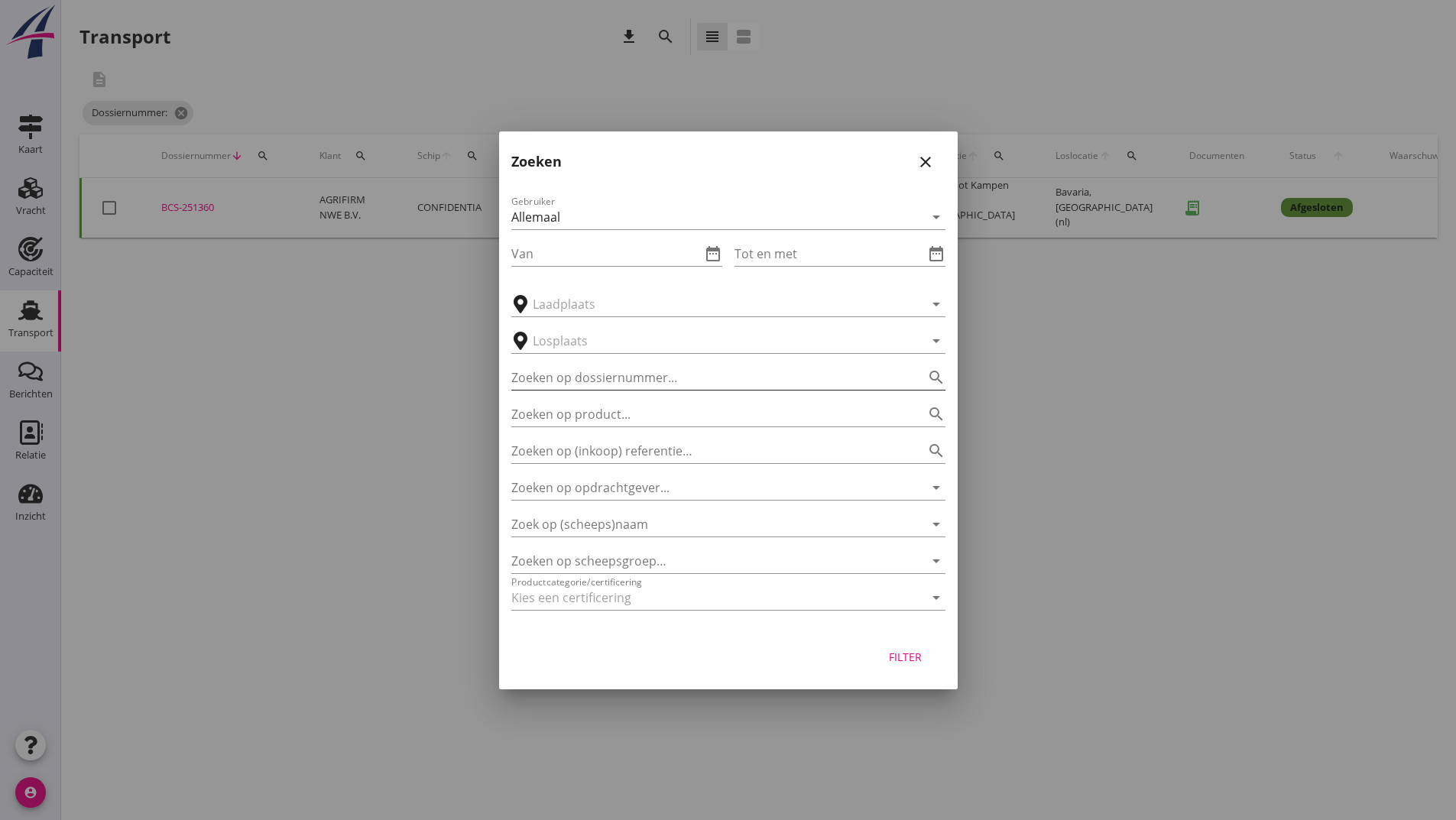
click at [605, 371] on input "Zoeken op dossiernummer..." at bounding box center [707, 377] width 392 height 24
type input "251392"
click at [895, 659] on div "Filter" at bounding box center [906, 657] width 43 height 16
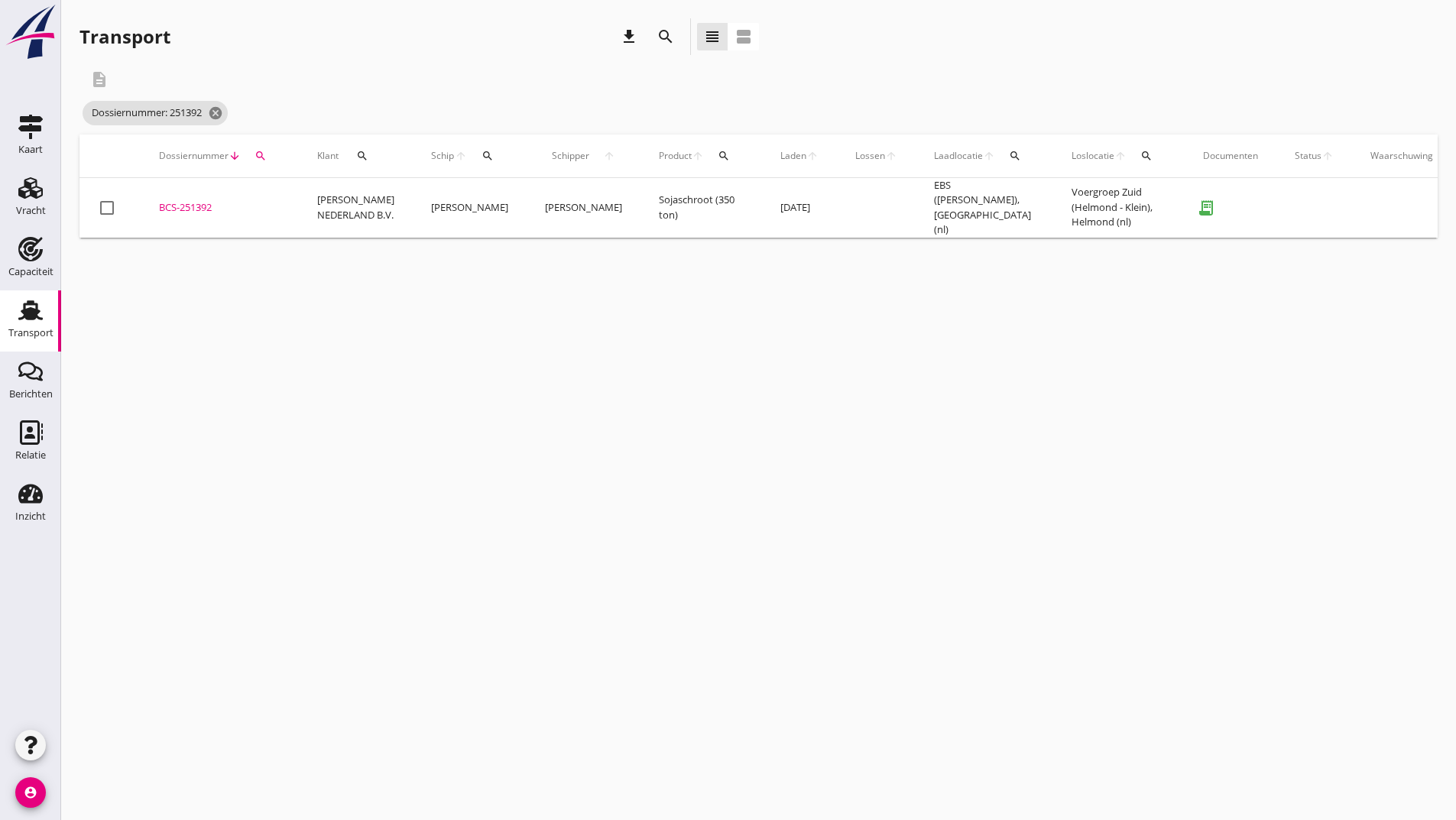
click at [201, 202] on div "BCS-251392" at bounding box center [220, 208] width 122 height 15
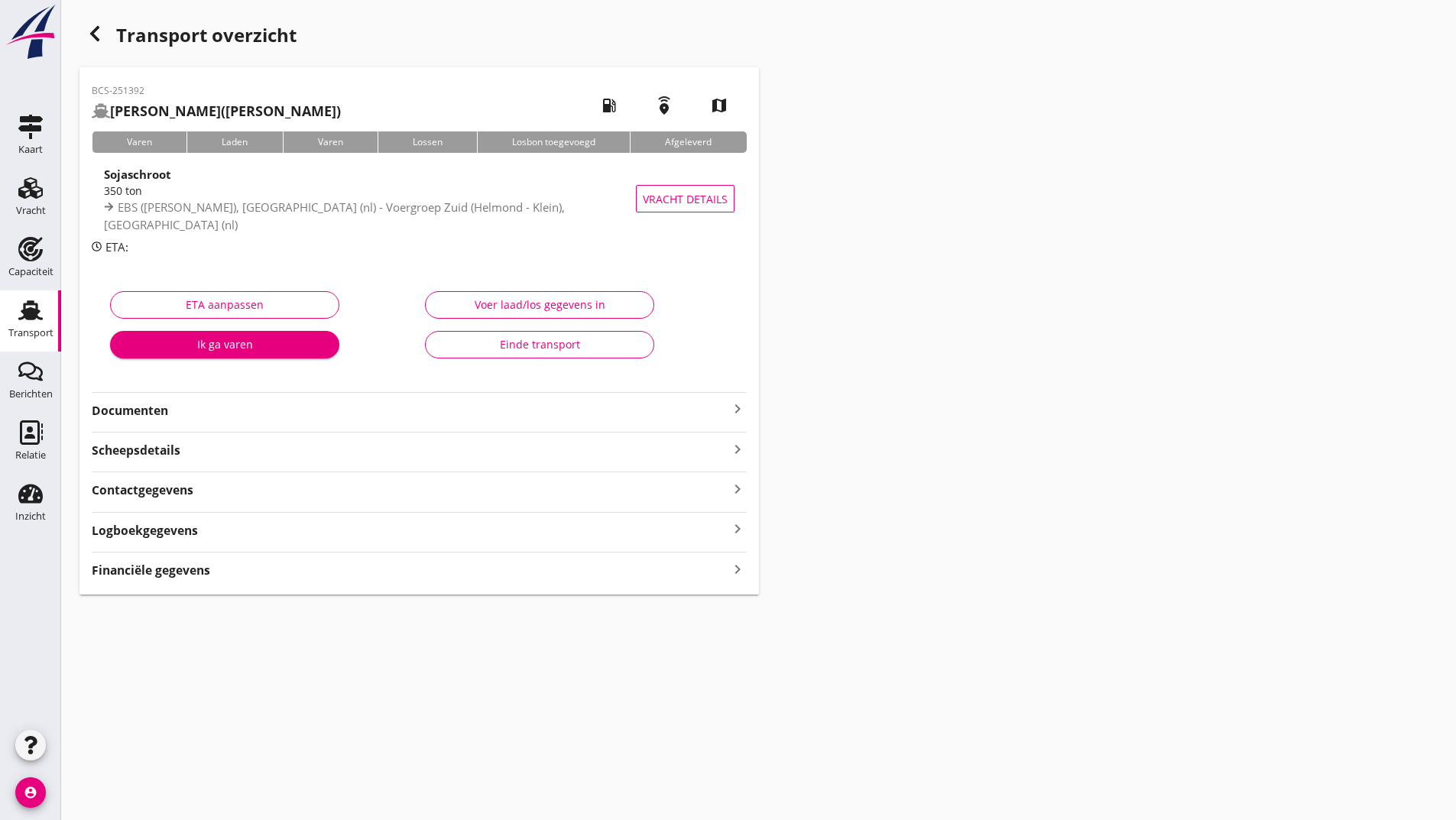
click at [457, 345] on div "Einde transport" at bounding box center [539, 344] width 203 height 16
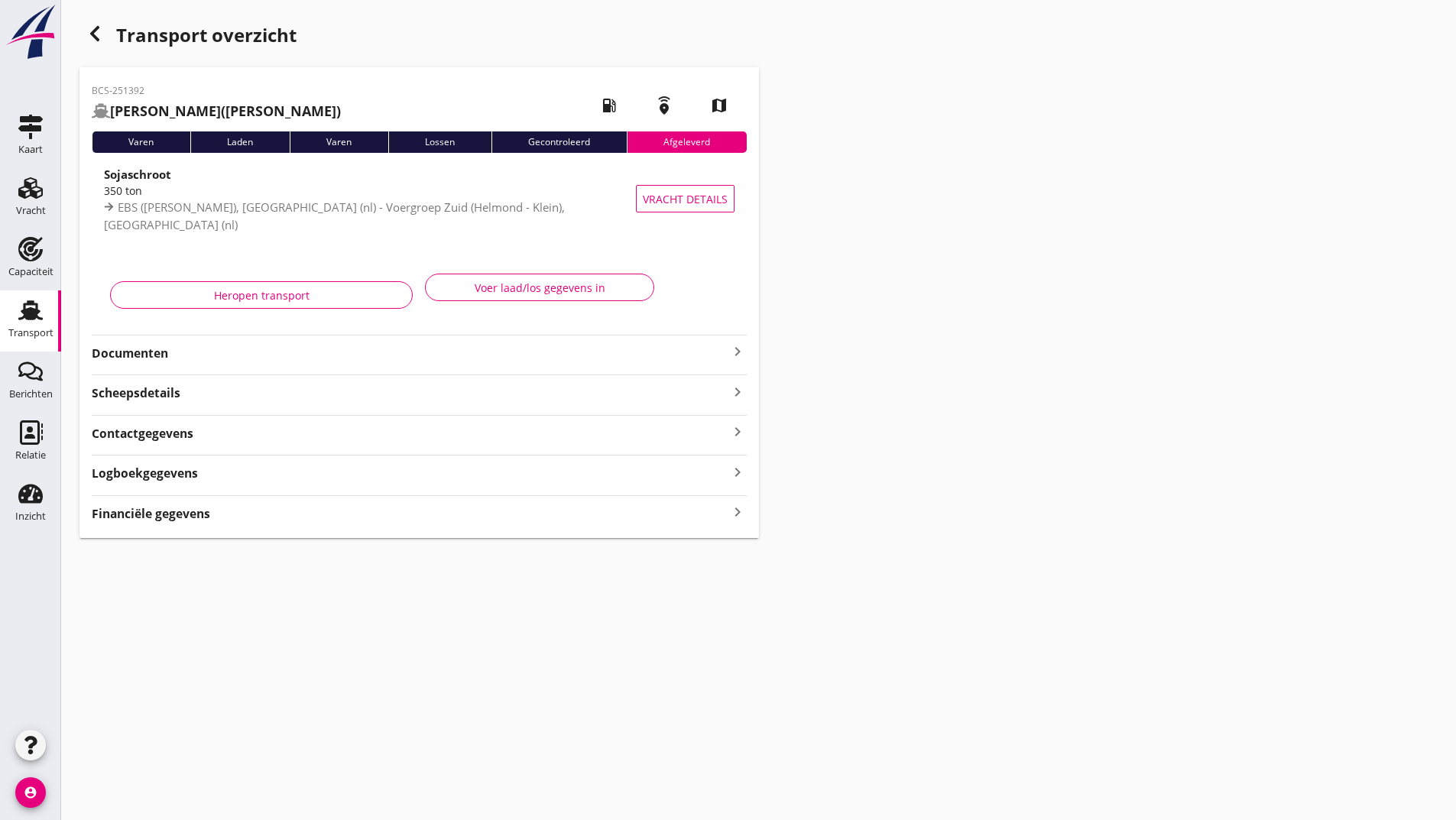
click at [95, 39] on use "button" at bounding box center [95, 34] width 9 height 15
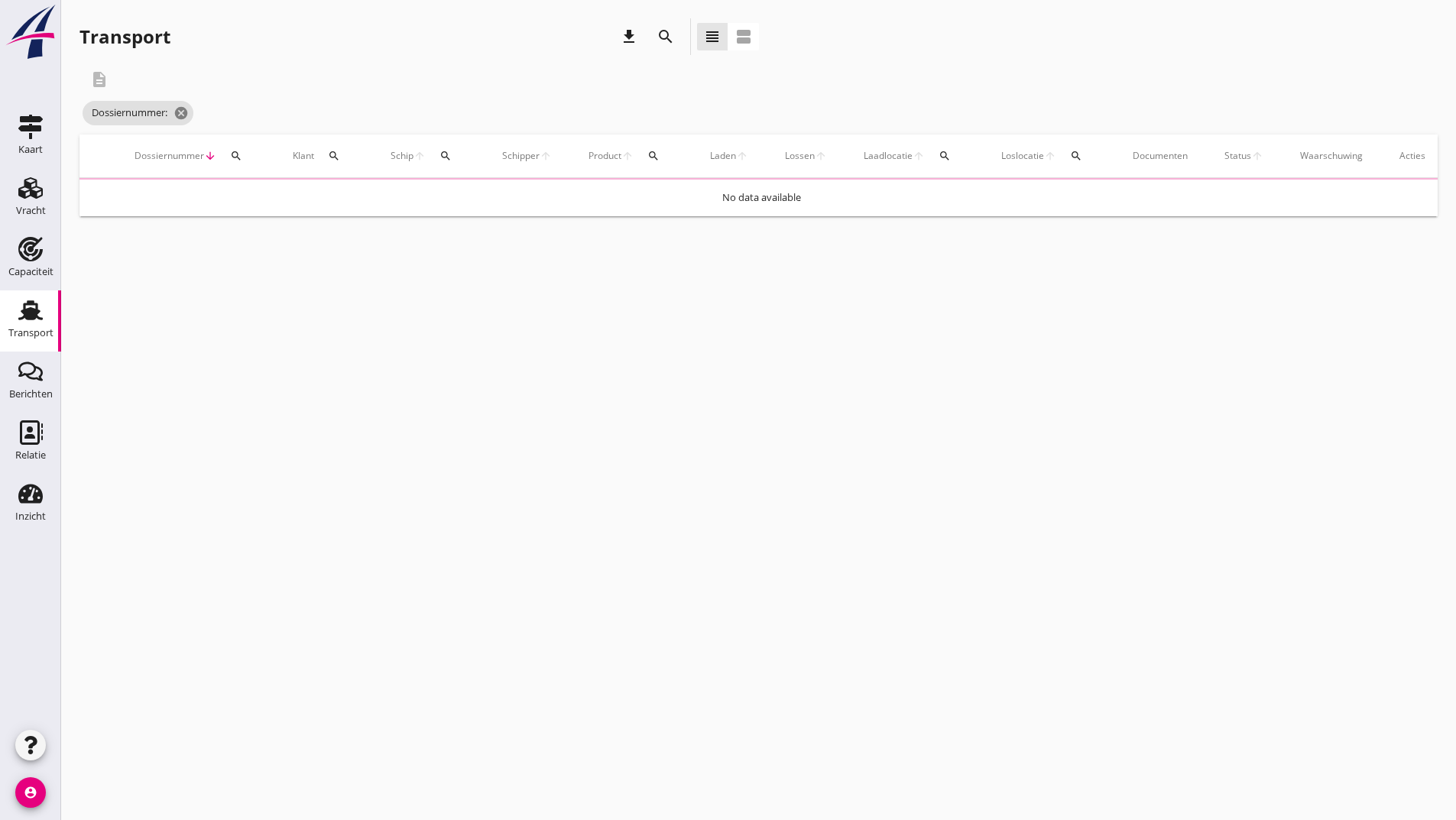
drag, startPoint x: 657, startPoint y: 22, endPoint x: 659, endPoint y: 33, distance: 11.2
click at [656, 24] on div "search" at bounding box center [666, 37] width 37 height 37
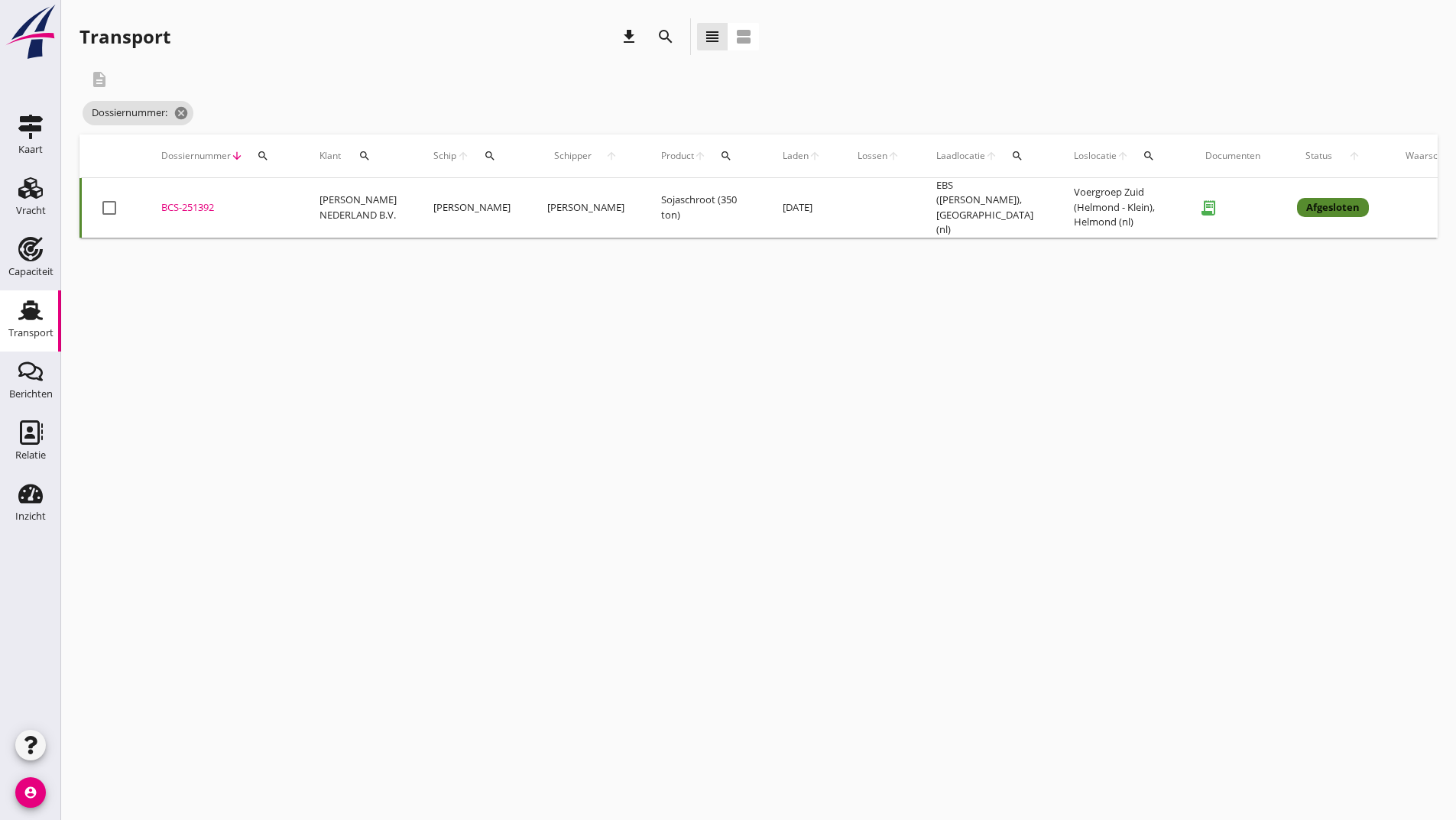
click at [661, 39] on icon "search" at bounding box center [666, 37] width 18 height 18
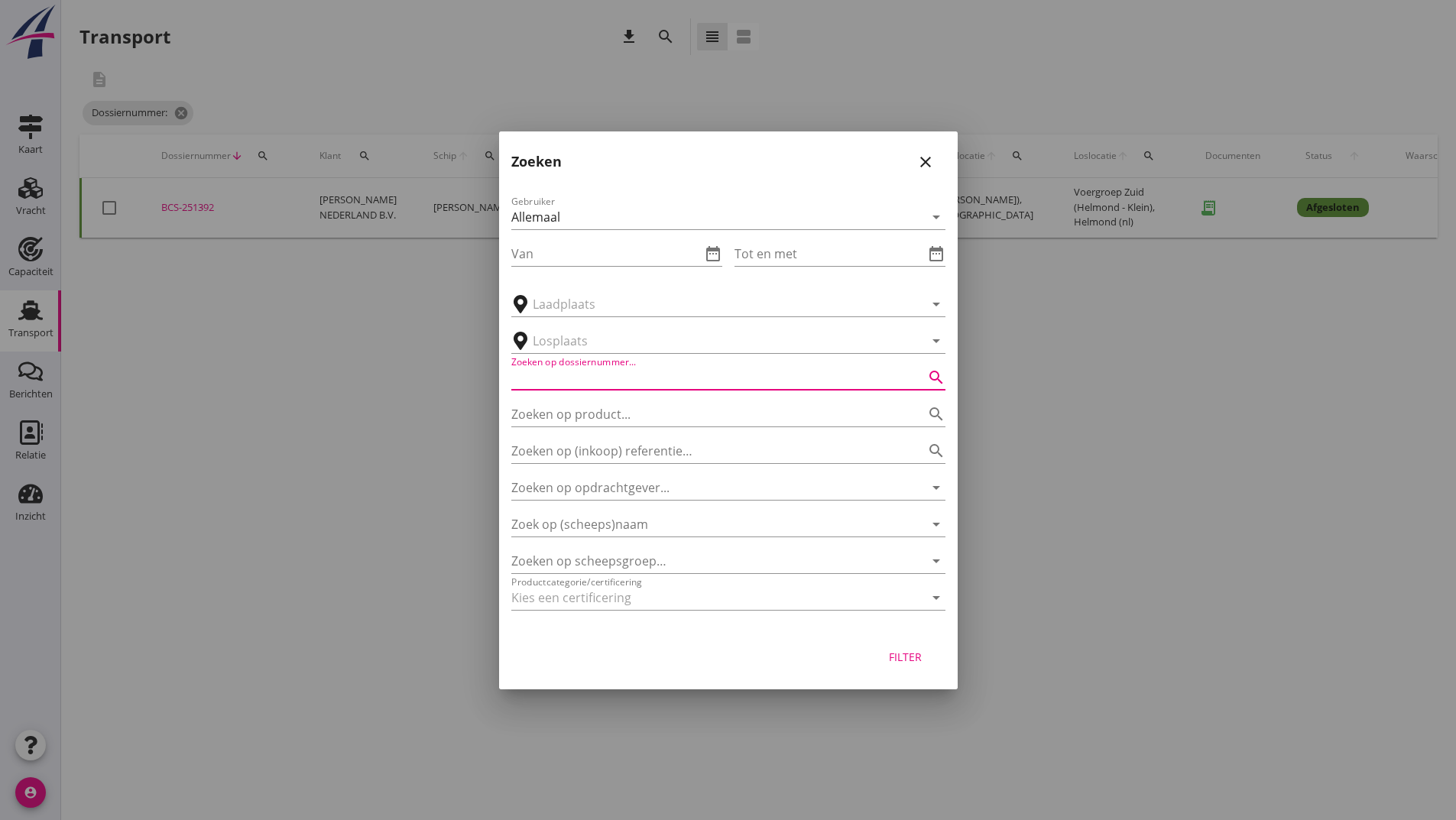
click at [627, 368] on input "Zoeken op dossiernummer..." at bounding box center [707, 377] width 392 height 24
type input "251389"
click at [908, 658] on div "Filter" at bounding box center [906, 657] width 43 height 16
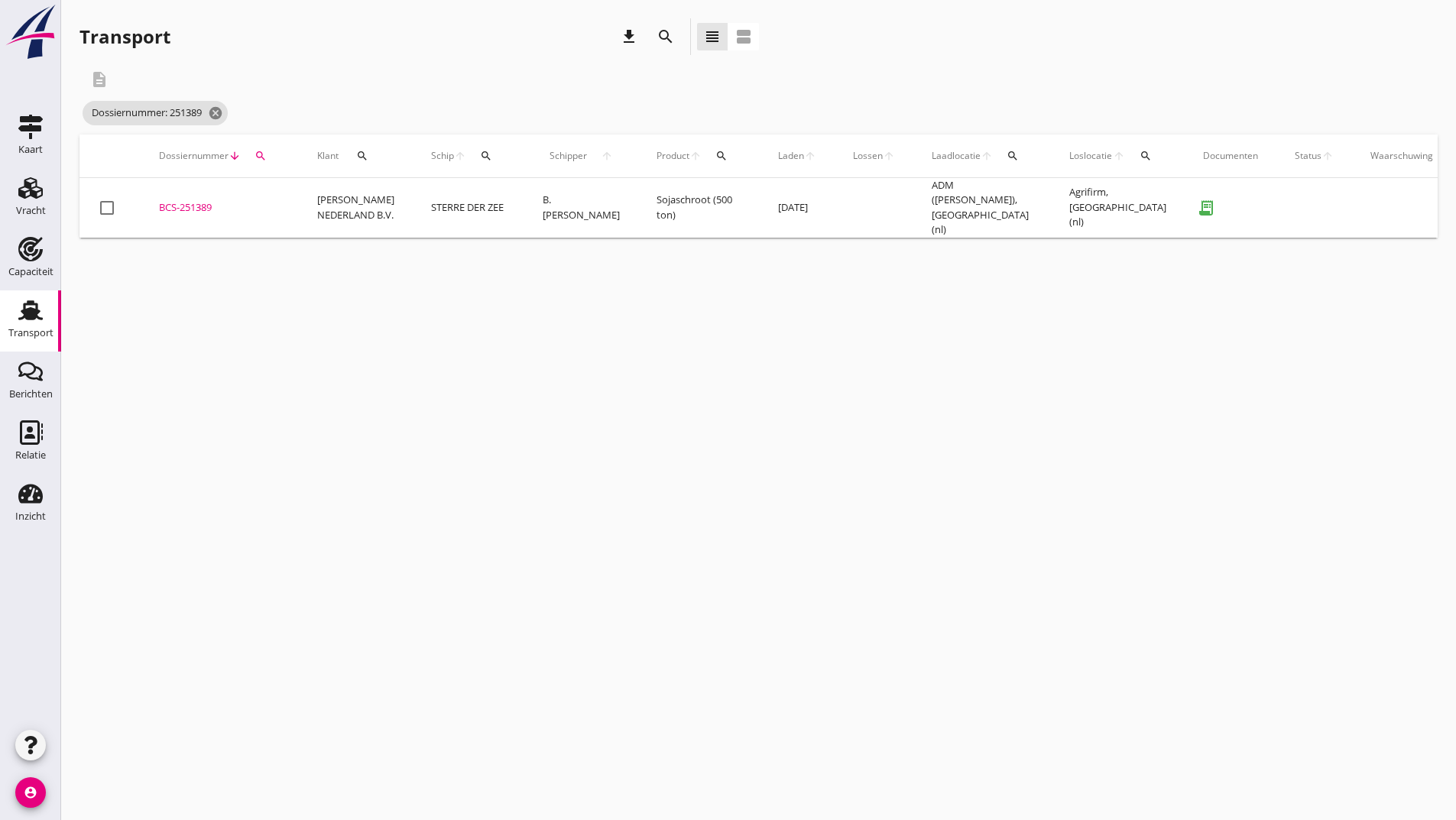
click at [199, 206] on div "BCS-251389" at bounding box center [220, 208] width 122 height 15
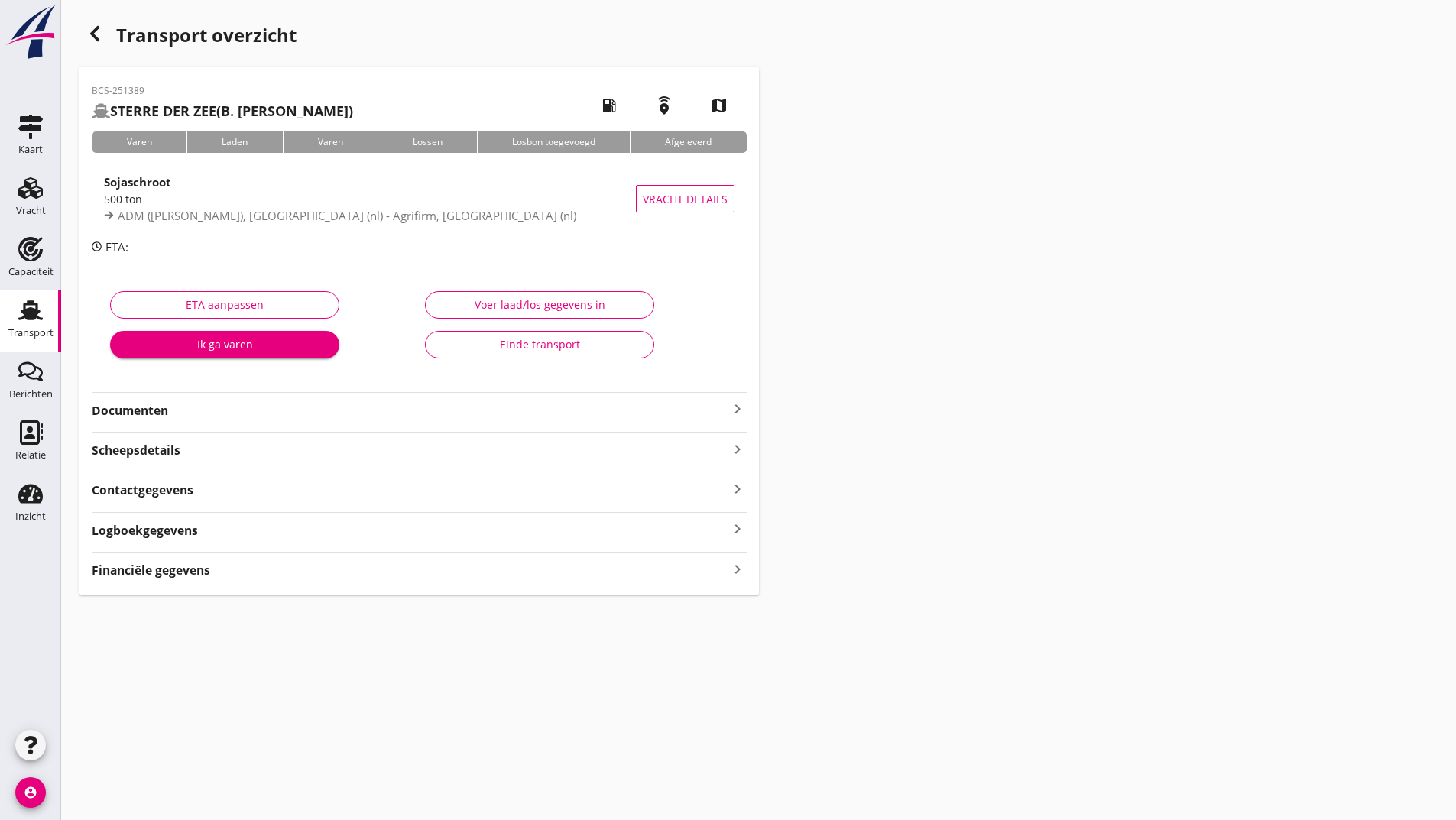
click at [486, 345] on div "Einde transport" at bounding box center [539, 344] width 203 height 16
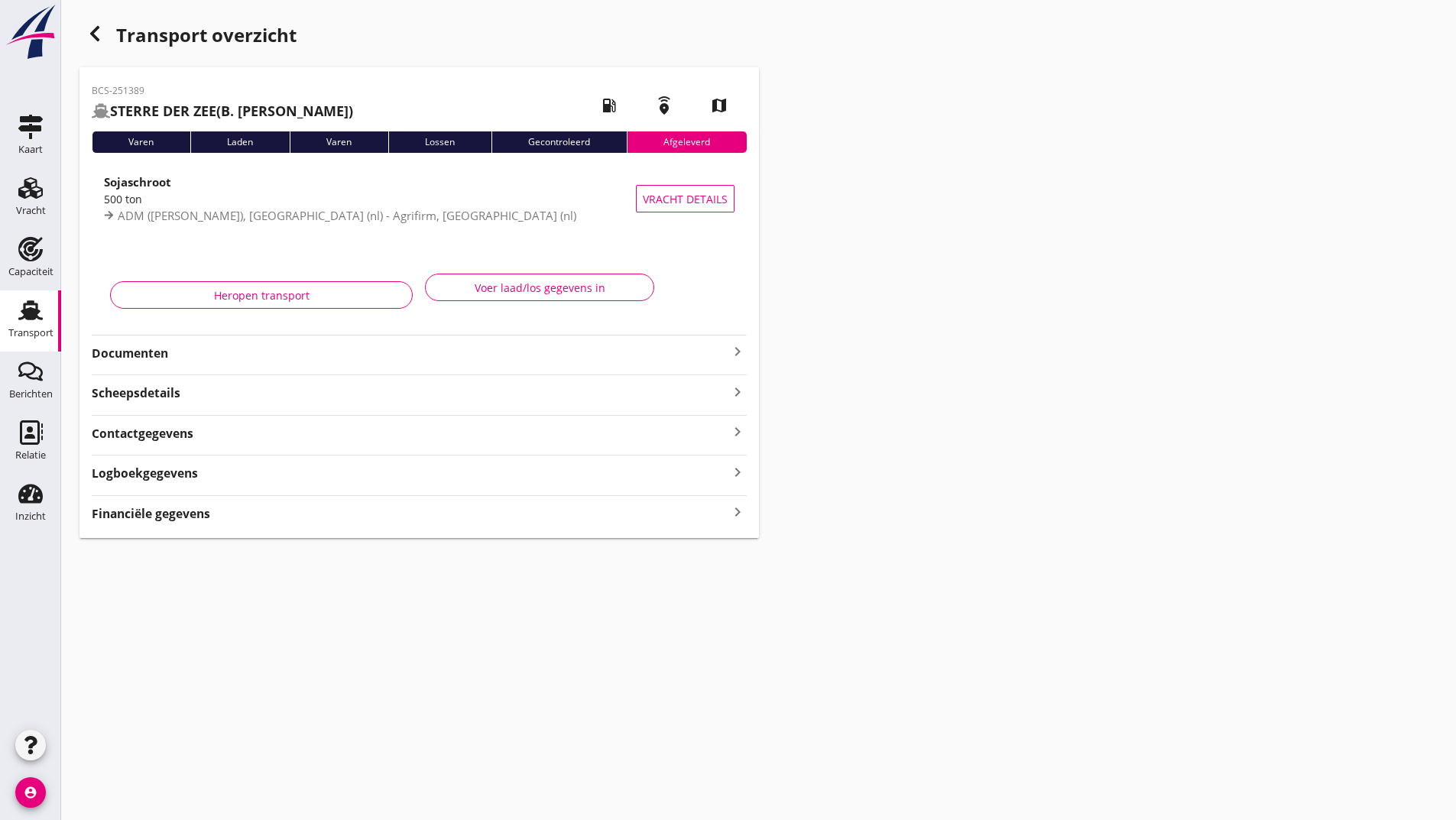
click at [91, 39] on icon "button" at bounding box center [95, 34] width 18 height 18
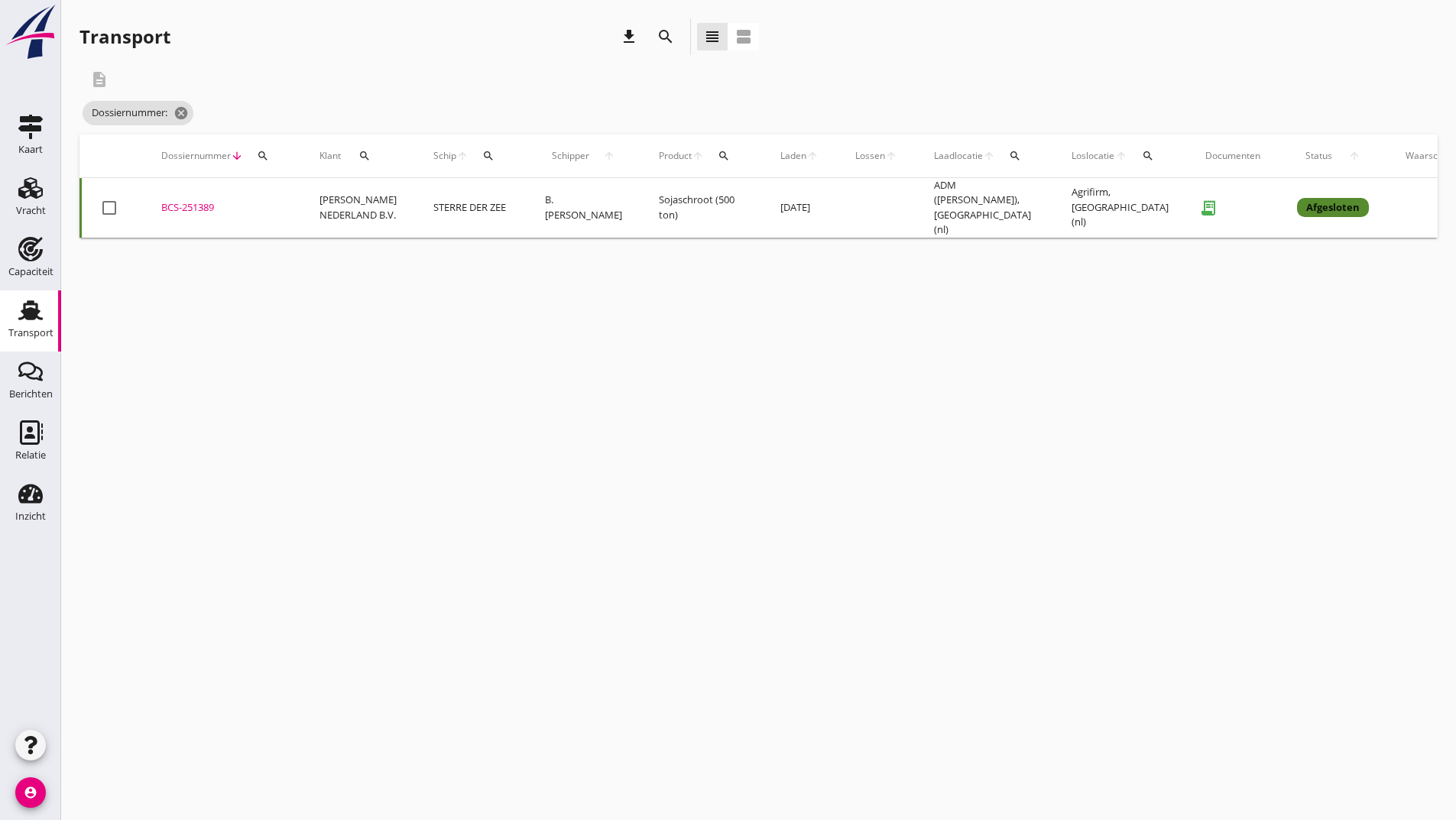
click at [668, 29] on icon "search" at bounding box center [666, 37] width 18 height 18
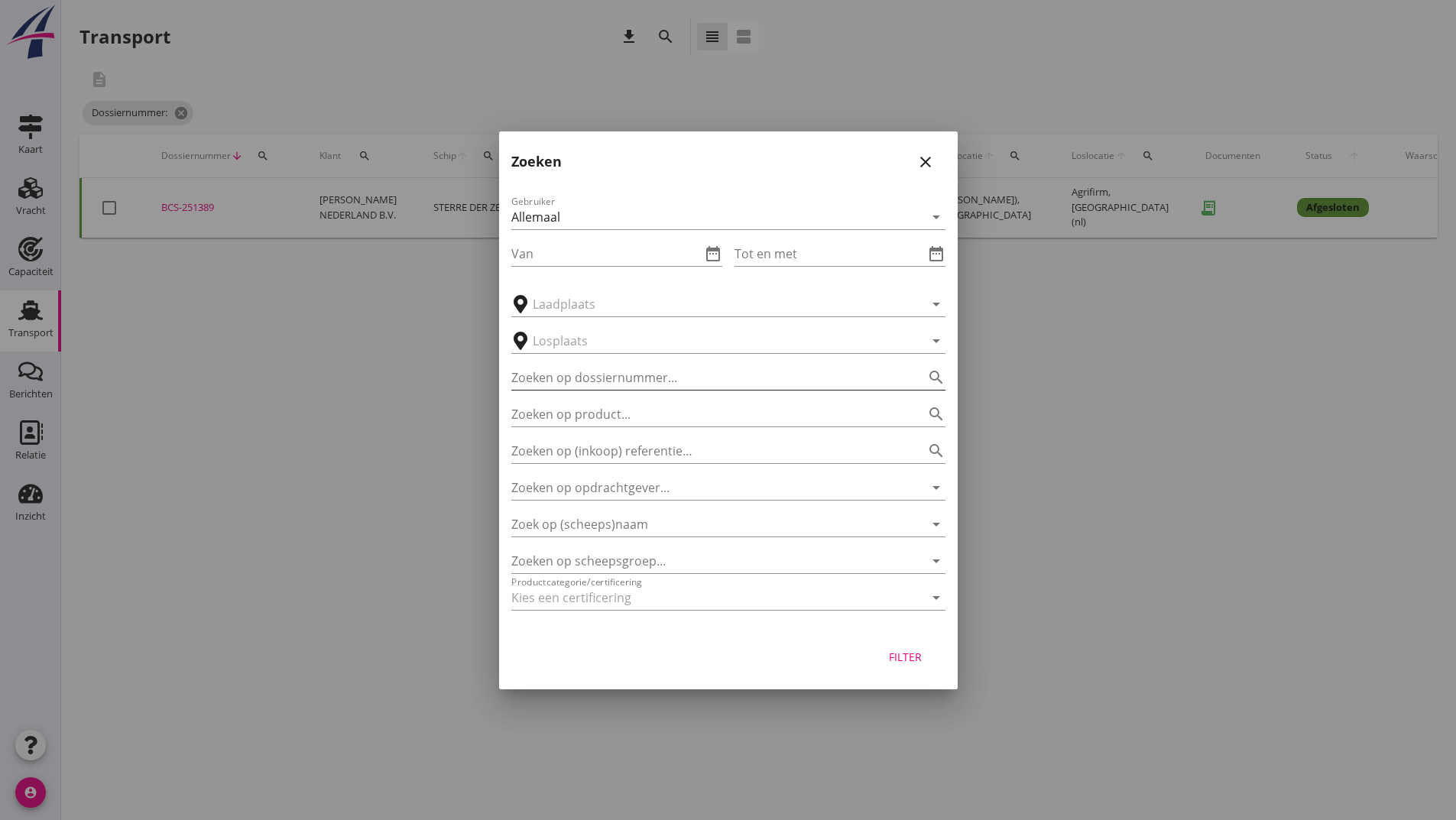
click at [601, 373] on input "Zoeken op dossiernummer..." at bounding box center [707, 377] width 392 height 24
type input "251384"
click at [907, 661] on div "Filter" at bounding box center [906, 657] width 43 height 16
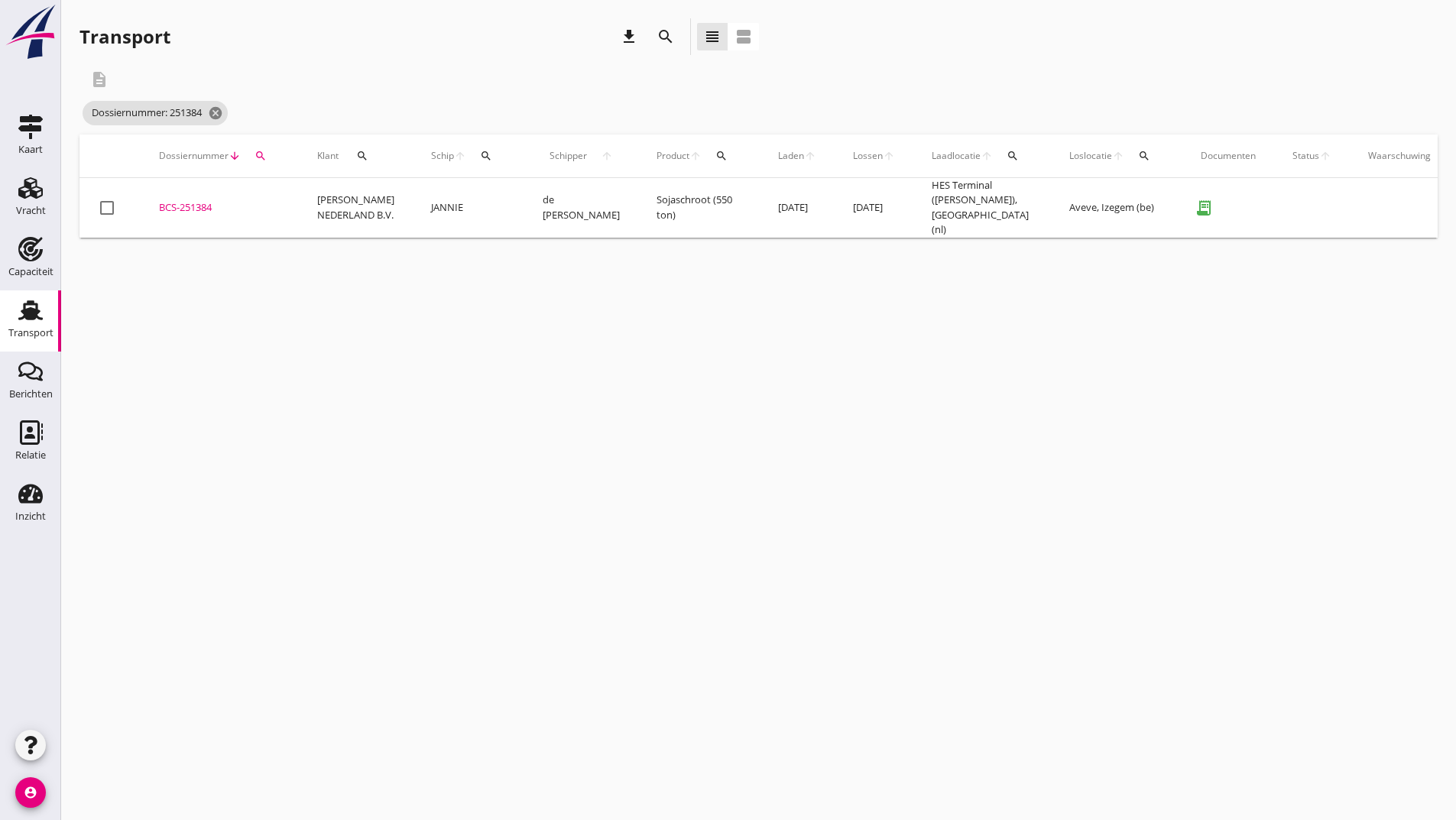
click at [195, 200] on div "BCS-251384" at bounding box center [220, 208] width 122 height 15
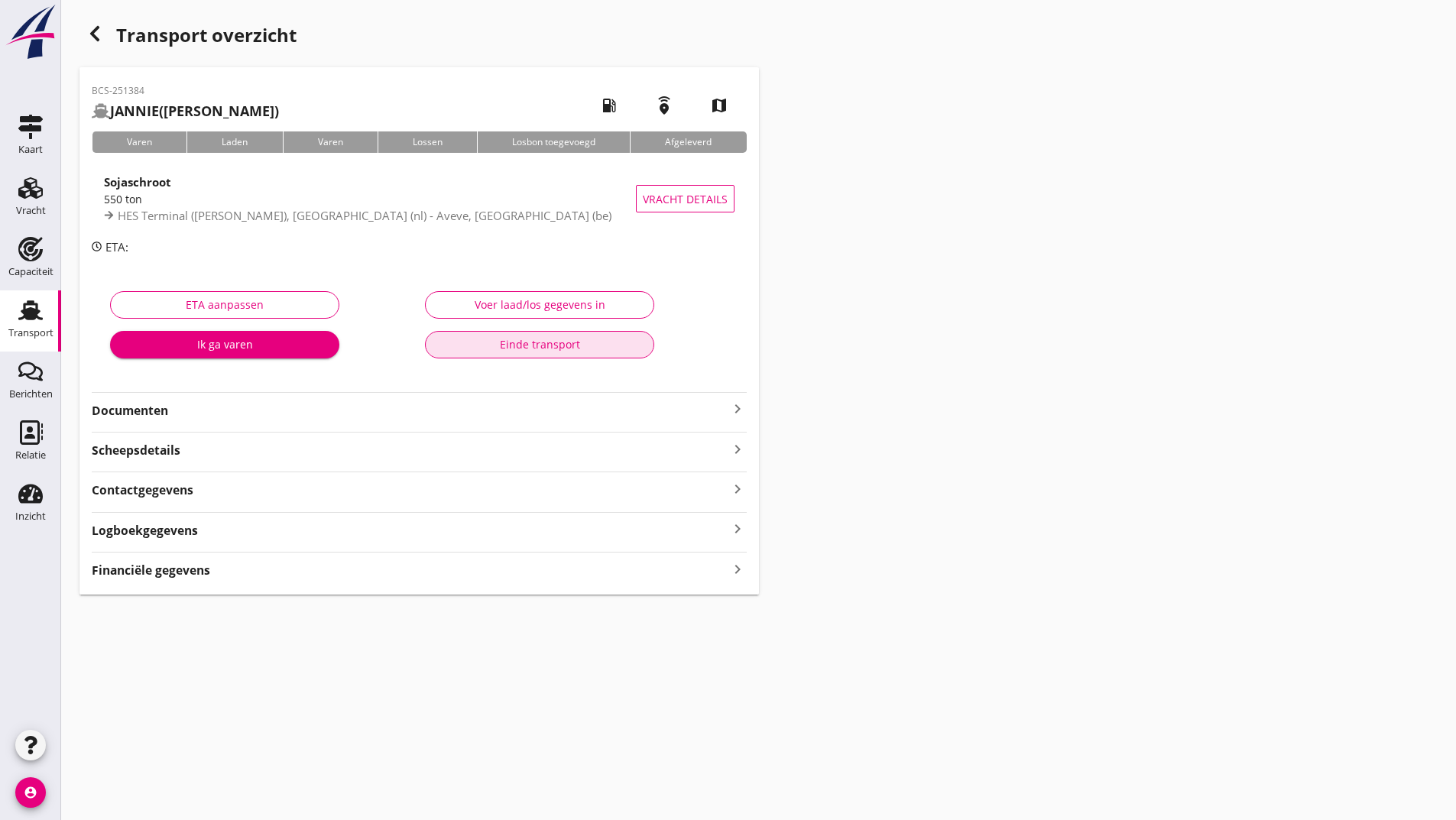
click at [479, 340] on div "Einde transport" at bounding box center [539, 344] width 203 height 16
